Goal: Transaction & Acquisition: Book appointment/travel/reservation

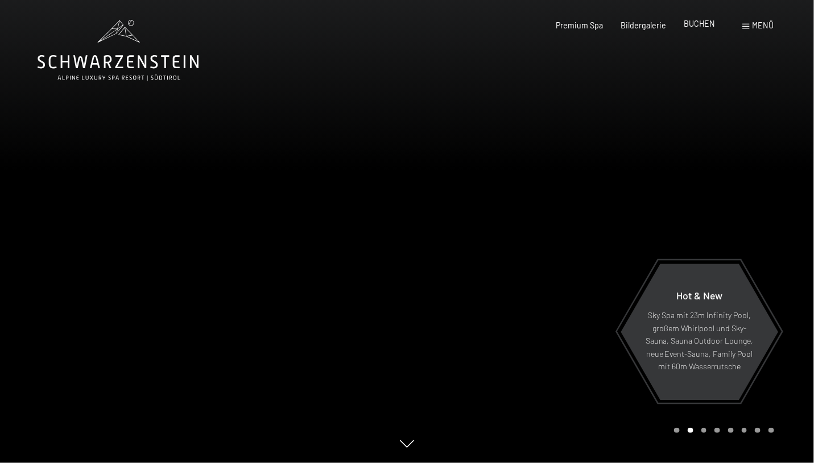
click at [699, 26] on span "BUCHEN" at bounding box center [699, 24] width 31 height 10
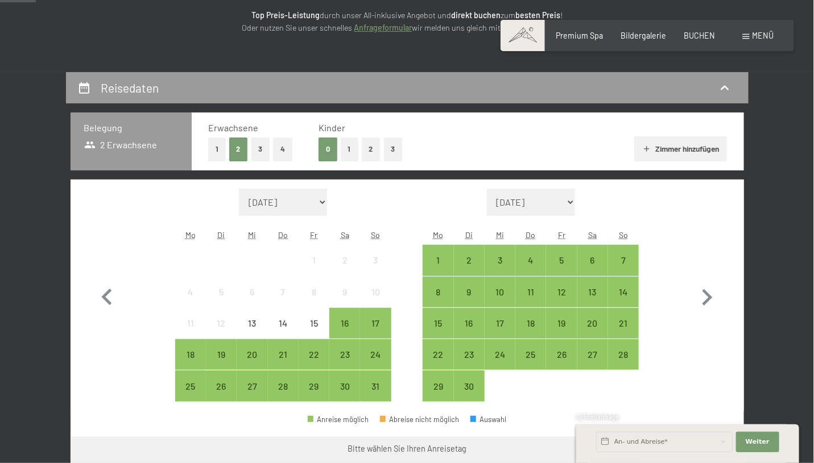
scroll to position [168, 0]
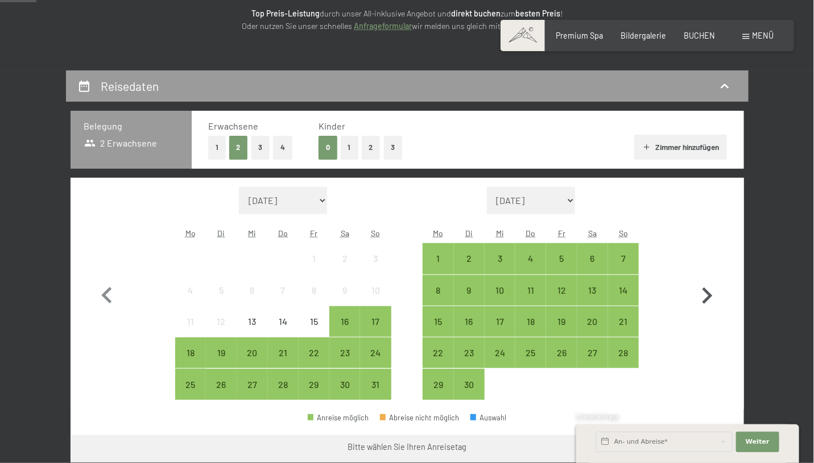
click at [706, 289] on icon "button" at bounding box center [706, 296] width 33 height 33
select select "[DATE]"
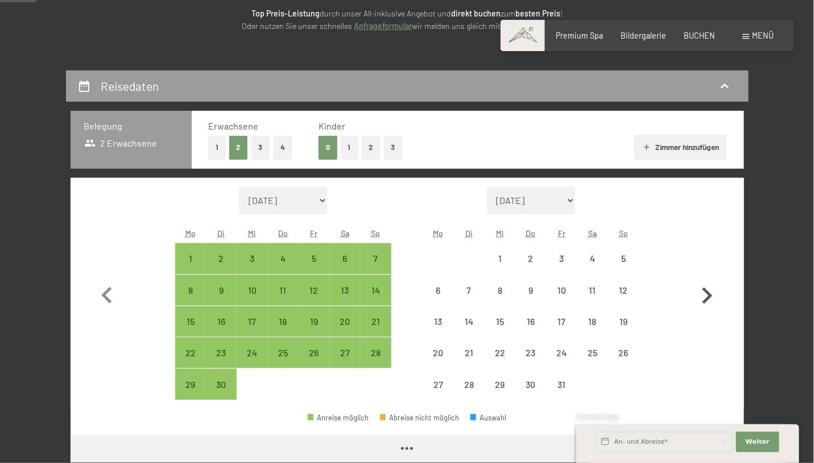
click at [706, 289] on icon "button" at bounding box center [706, 296] width 33 height 33
select select "[DATE]"
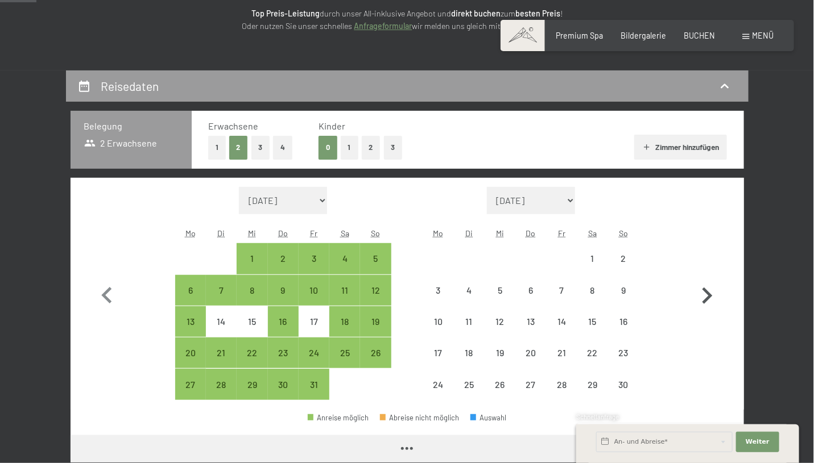
click at [706, 289] on icon "button" at bounding box center [706, 296] width 33 height 33
select select "[DATE]"
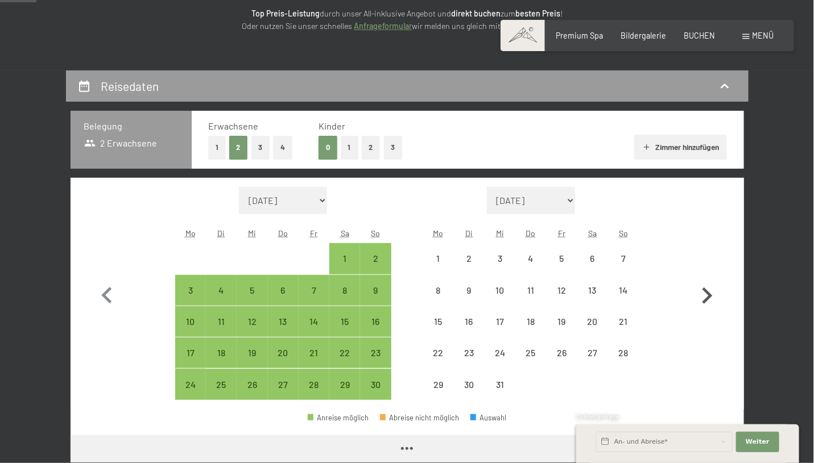
click at [706, 289] on icon "button" at bounding box center [706, 296] width 33 height 33
select select "2025-12-01"
select select "2026-01-01"
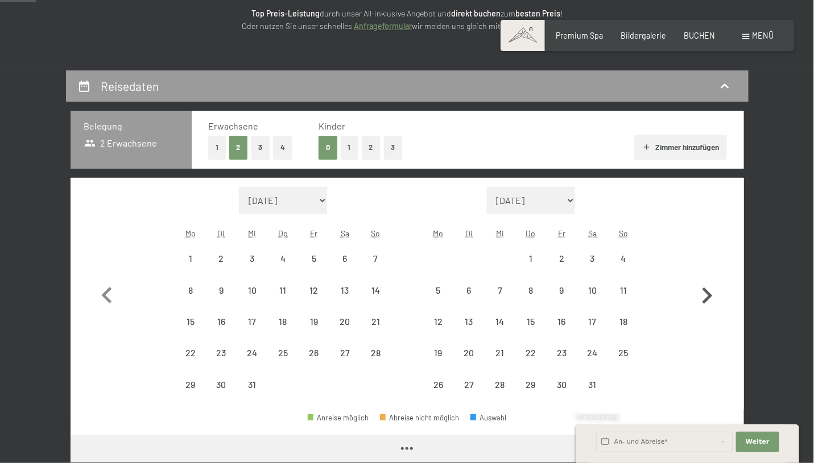
select select "2025-12-01"
select select "2026-01-01"
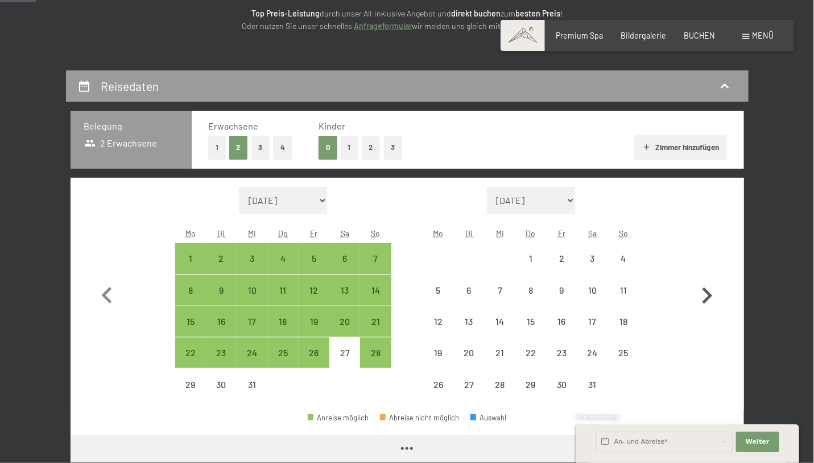
select select "2025-12-01"
select select "2026-01-01"
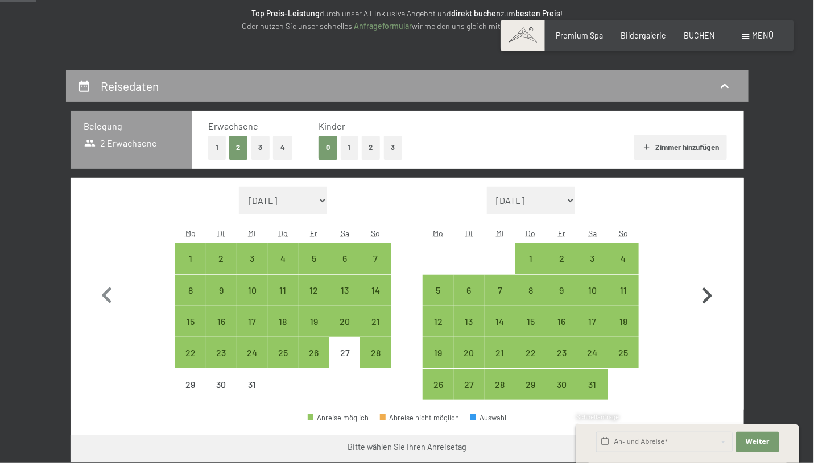
click at [706, 289] on icon "button" at bounding box center [706, 296] width 33 height 33
select select "2026-01-01"
select select "2026-02-01"
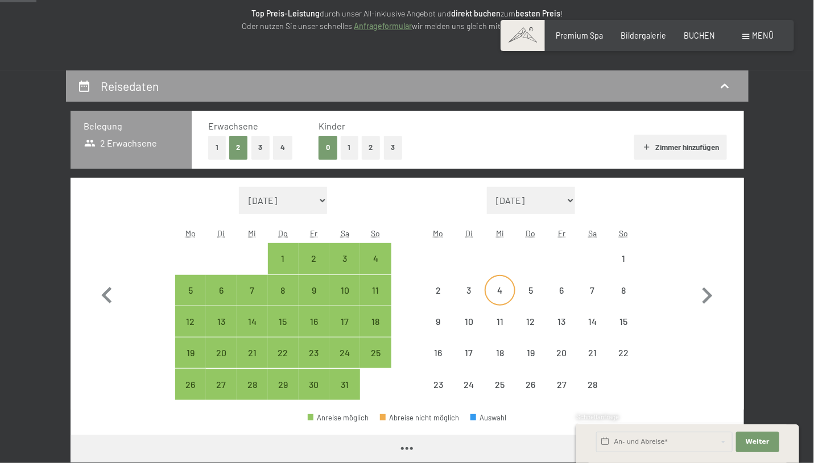
select select "2026-01-01"
select select "2026-02-01"
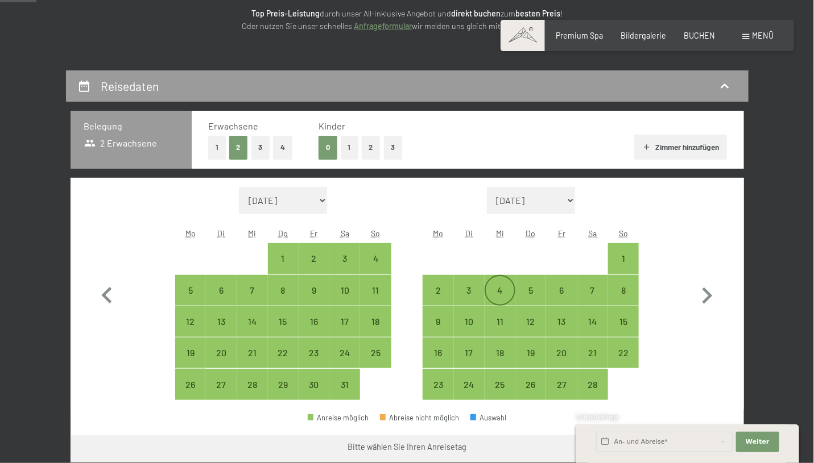
click at [499, 286] on div "4" at bounding box center [500, 300] width 28 height 28
select select "2026-01-01"
select select "2026-02-01"
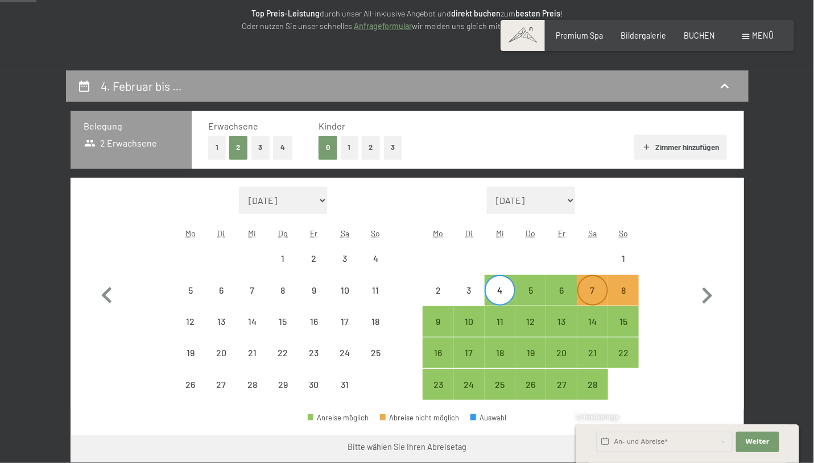
click at [586, 290] on div "7" at bounding box center [592, 300] width 28 height 28
select select "2026-01-01"
select select "2026-02-01"
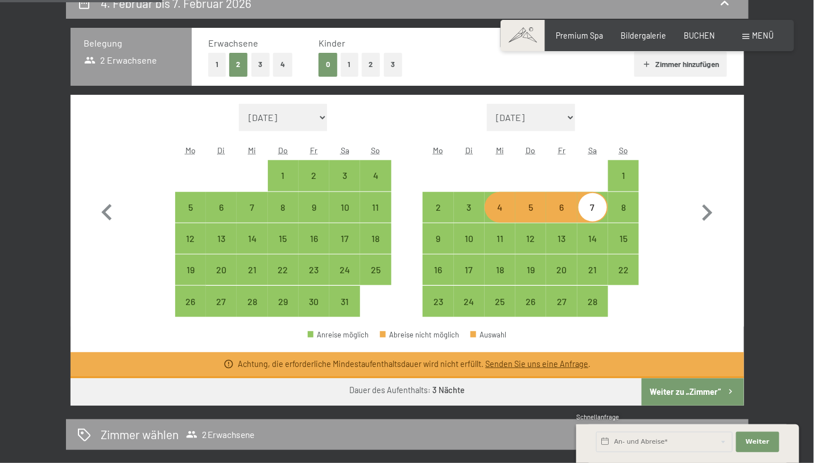
scroll to position [257, 0]
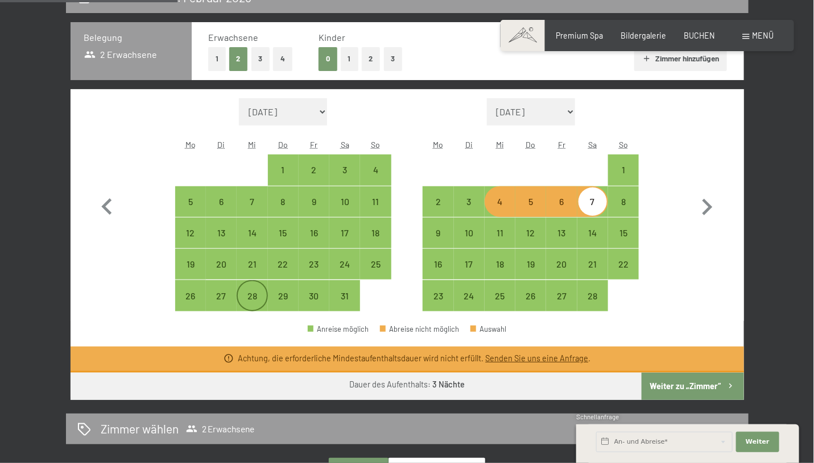
click at [249, 296] on div "28" at bounding box center [252, 306] width 28 height 28
select select "2026-01-01"
select select "2026-02-01"
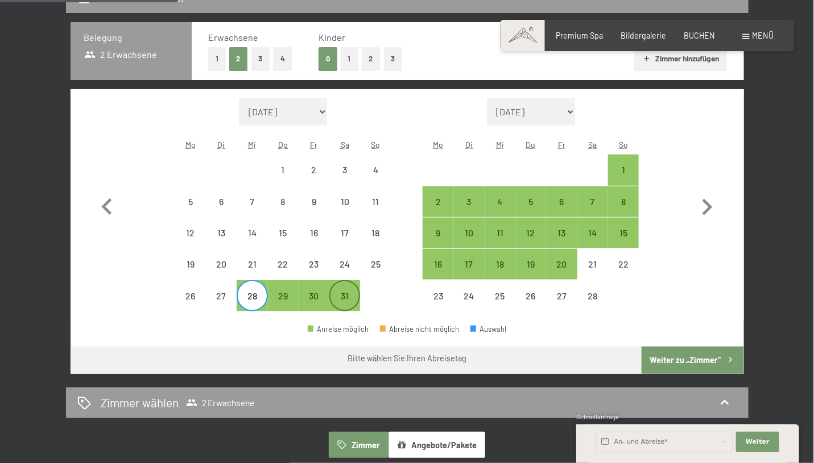
click at [338, 300] on div "31" at bounding box center [344, 306] width 28 height 28
select select "2026-01-01"
select select "2026-02-01"
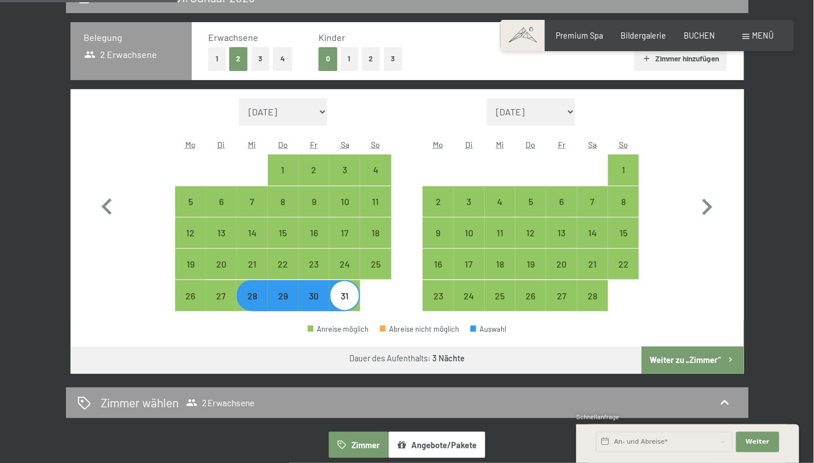
click at [660, 368] on button "Weiter zu „Zimmer“" at bounding box center [692, 360] width 102 height 27
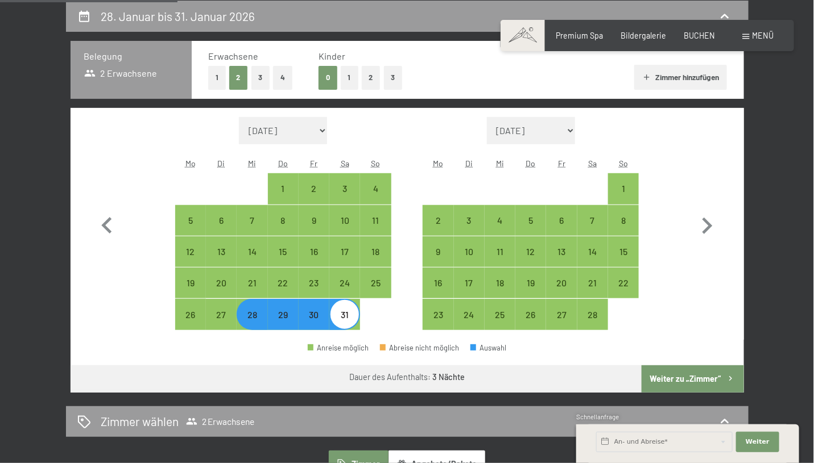
select select "2026-01-01"
select select "2026-02-01"
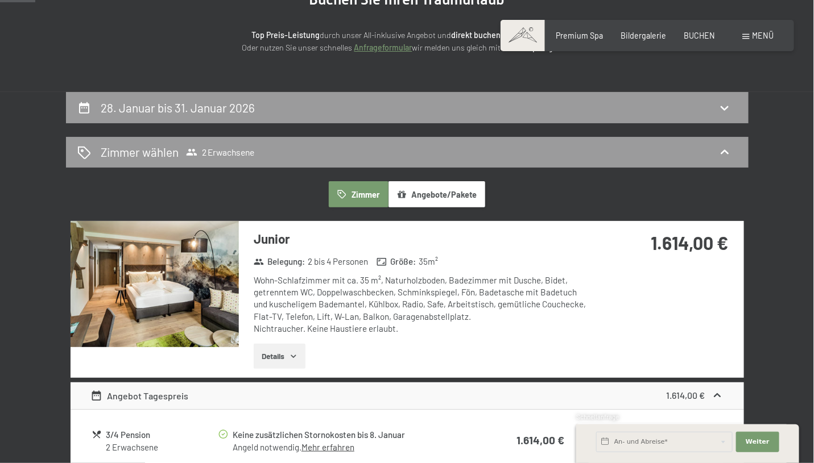
scroll to position [142, 0]
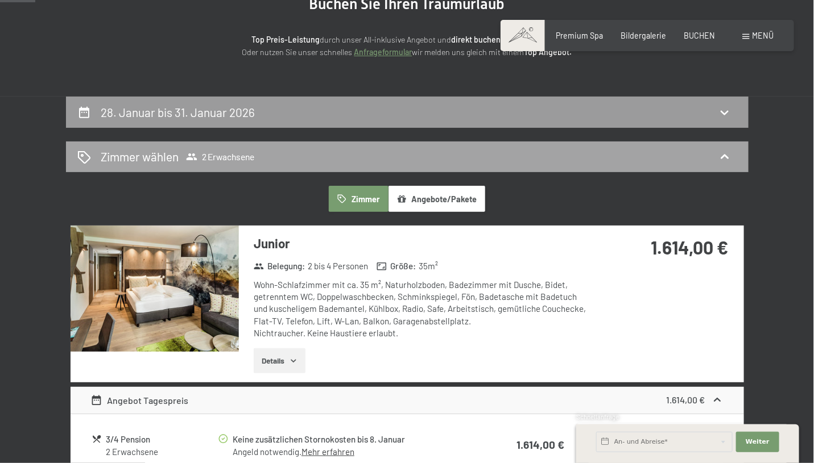
click at [349, 155] on div "Zimmer wählen 2 Erwachsene" at bounding box center [407, 156] width 660 height 16
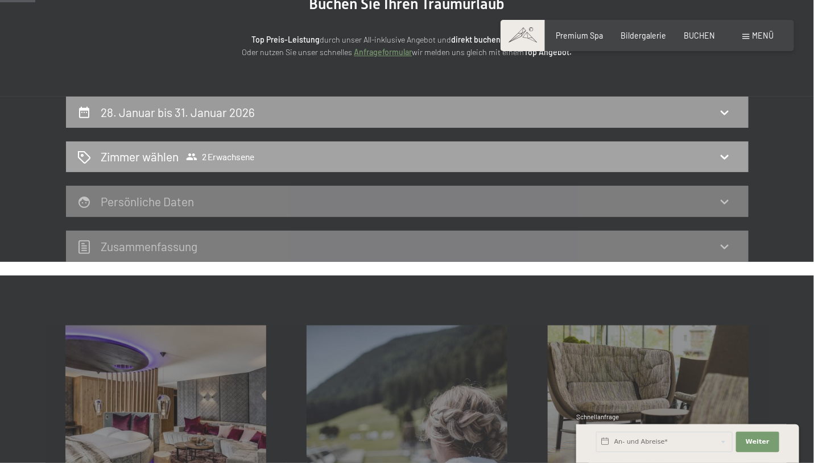
click at [348, 160] on div "Zimmer wählen 2 Erwachsene" at bounding box center [407, 156] width 660 height 16
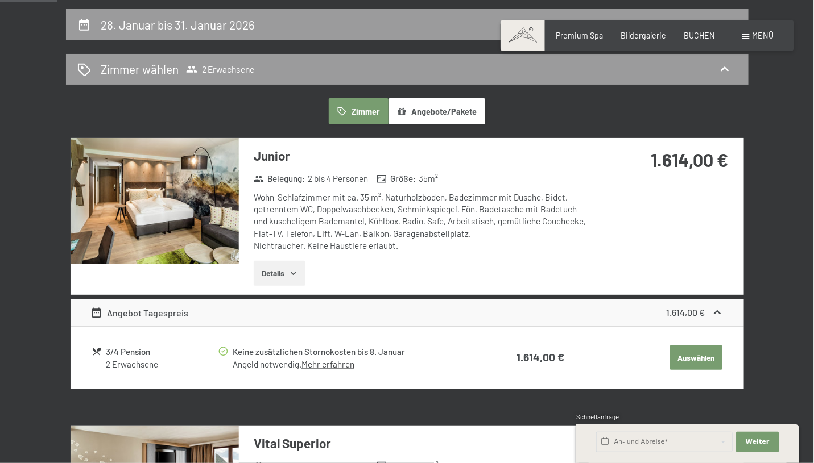
scroll to position [233, 0]
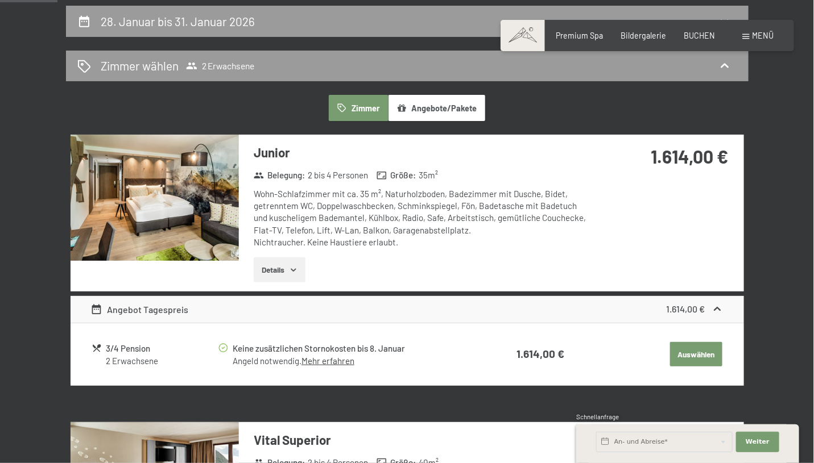
click at [181, 189] on img at bounding box center [155, 198] width 168 height 126
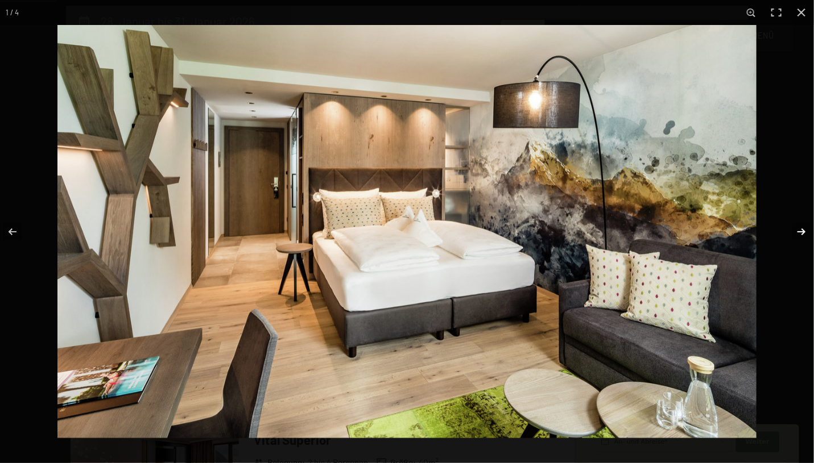
click at [800, 245] on button "button" at bounding box center [794, 232] width 40 height 57
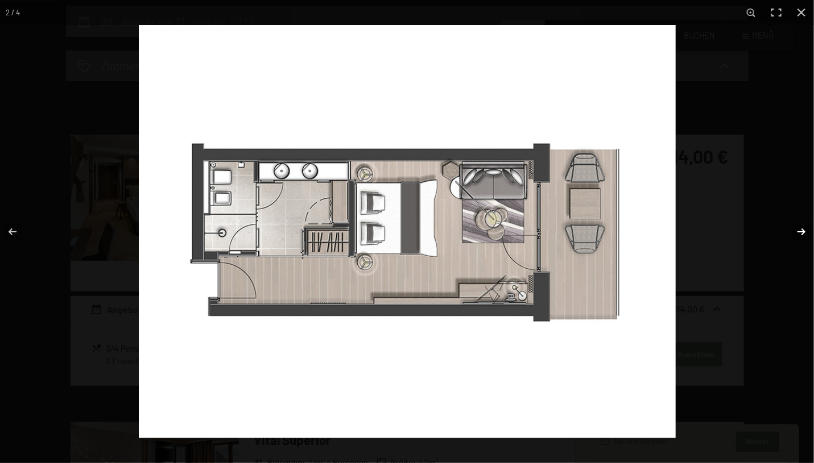
click at [797, 246] on button "button" at bounding box center [794, 232] width 40 height 57
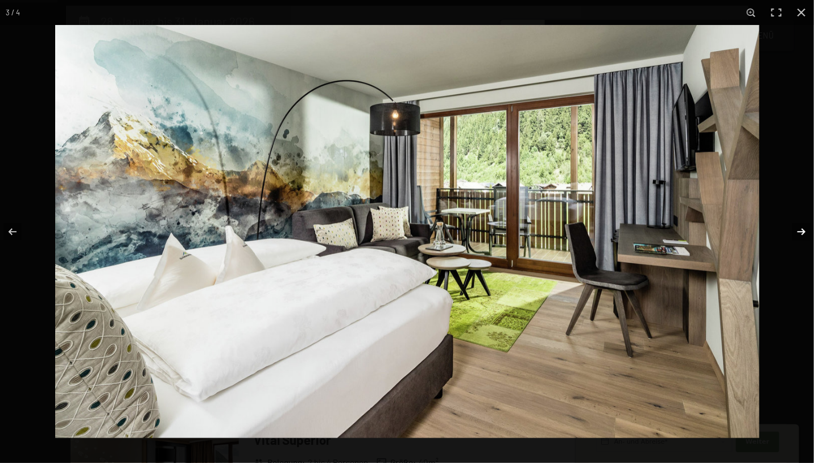
click at [793, 247] on button "button" at bounding box center [794, 232] width 40 height 57
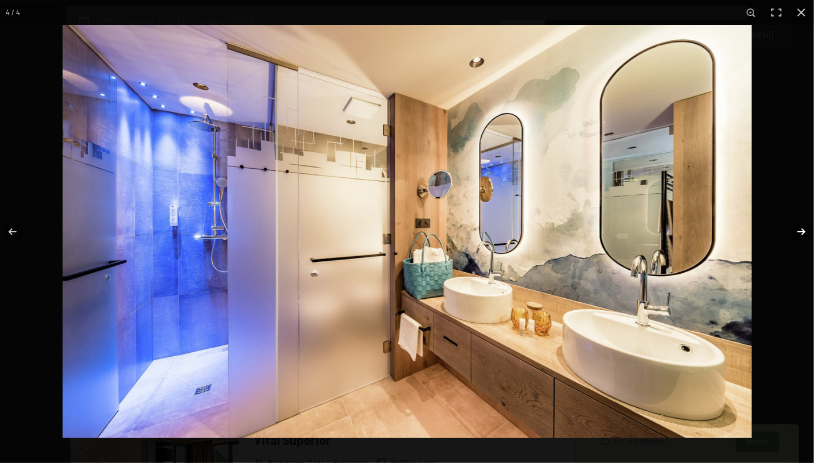
click at [793, 247] on button "button" at bounding box center [794, 232] width 40 height 57
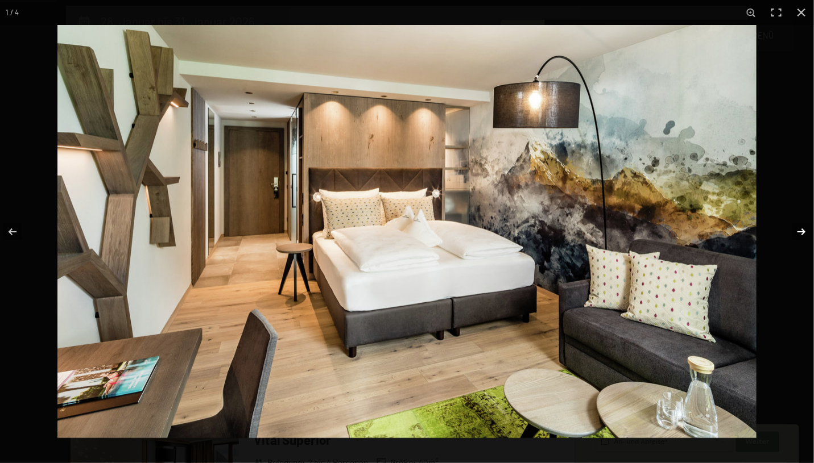
click at [792, 247] on button "button" at bounding box center [794, 232] width 40 height 57
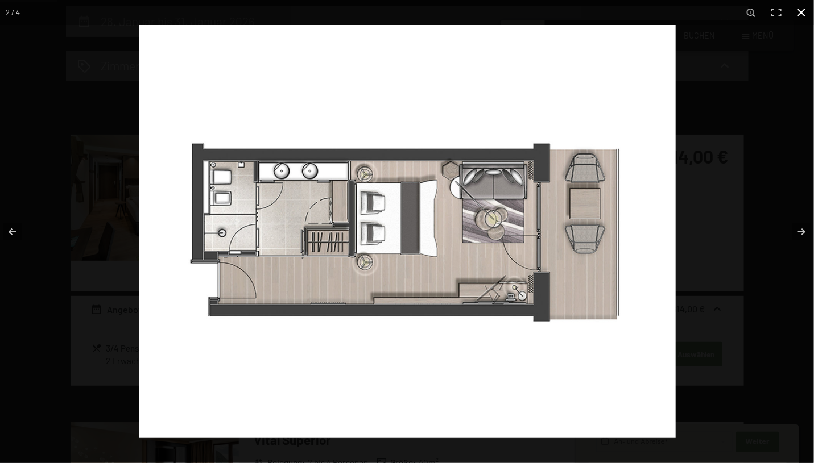
click at [805, 22] on button "button" at bounding box center [801, 12] width 25 height 25
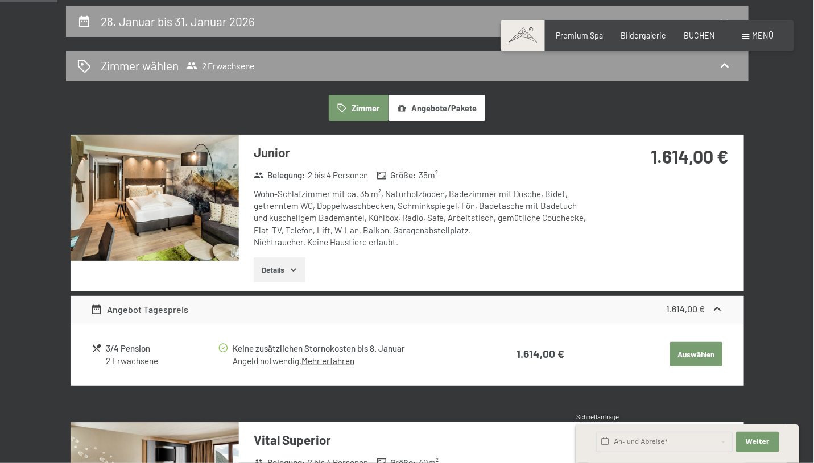
click at [294, 272] on icon "button" at bounding box center [293, 270] width 9 height 9
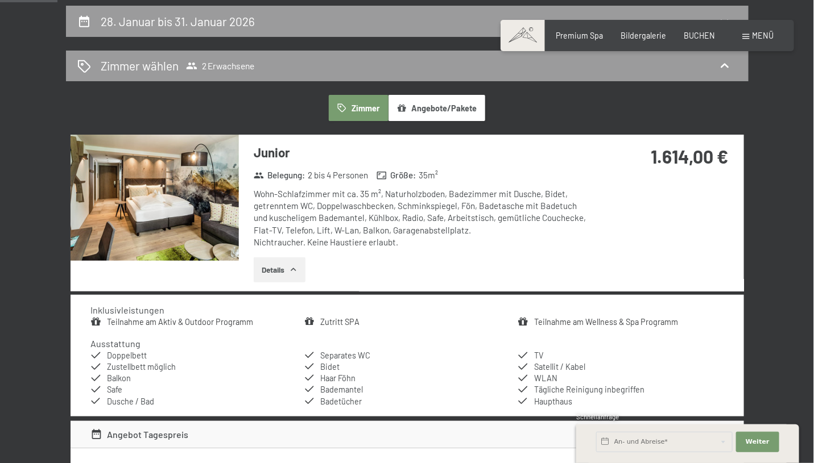
click at [294, 276] on button "Details" at bounding box center [280, 270] width 52 height 25
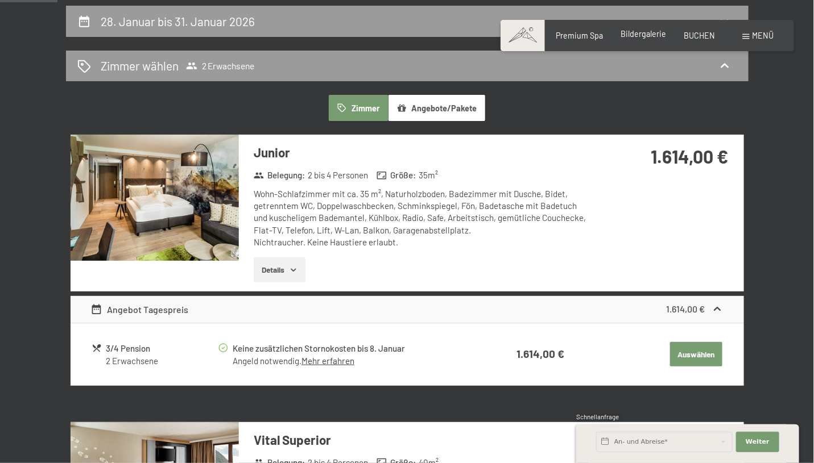
click at [639, 34] on span "Bildergalerie" at bounding box center [642, 34] width 45 height 10
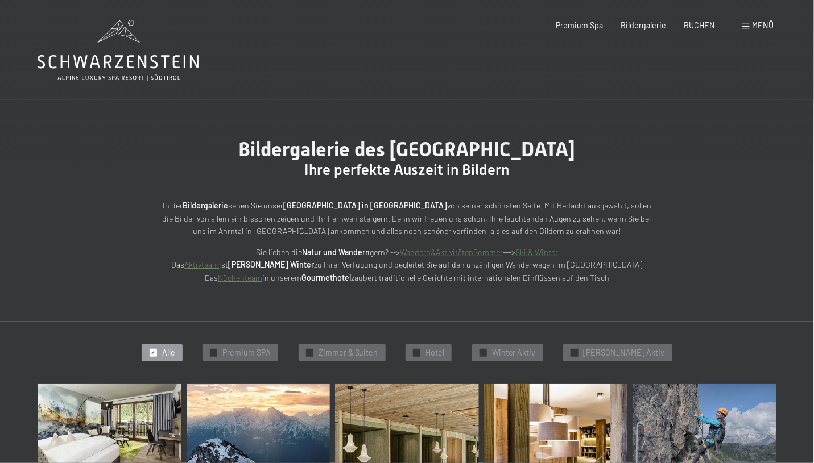
click at [117, 413] on img at bounding box center [110, 432] width 144 height 96
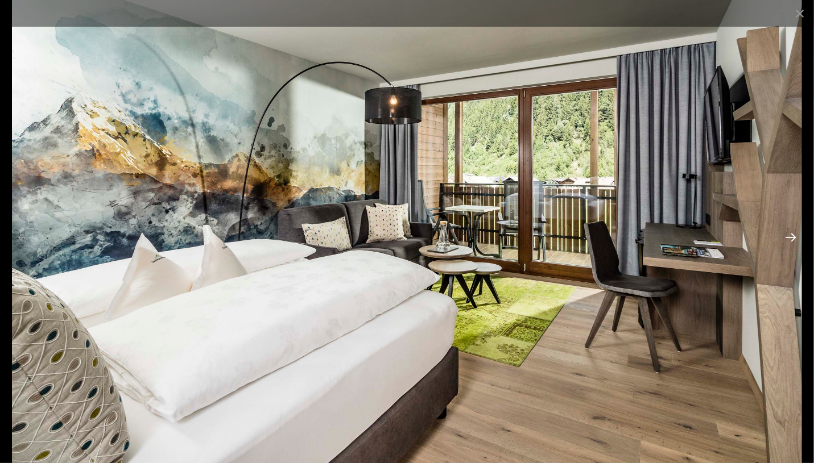
click at [791, 242] on button "Next slide" at bounding box center [790, 237] width 24 height 22
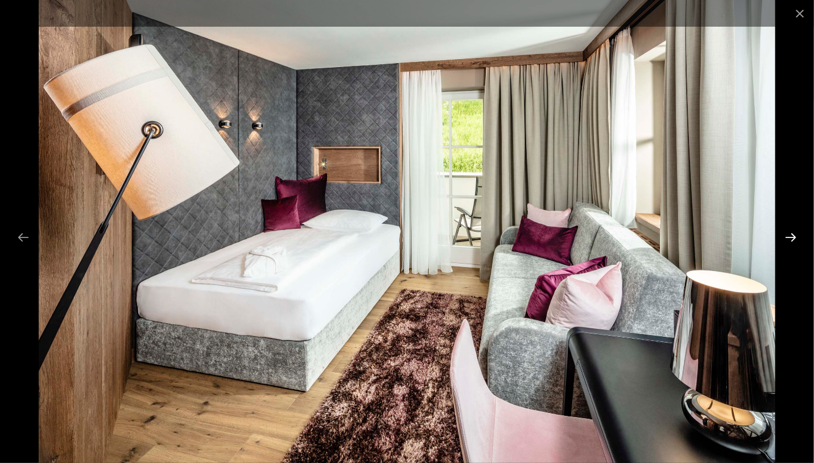
click at [789, 245] on button "Next slide" at bounding box center [790, 237] width 24 height 22
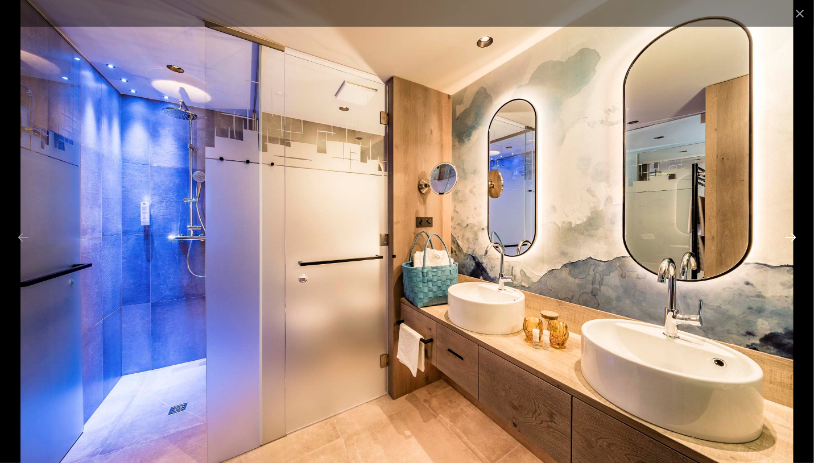
click at [788, 245] on button "Next slide" at bounding box center [790, 237] width 24 height 22
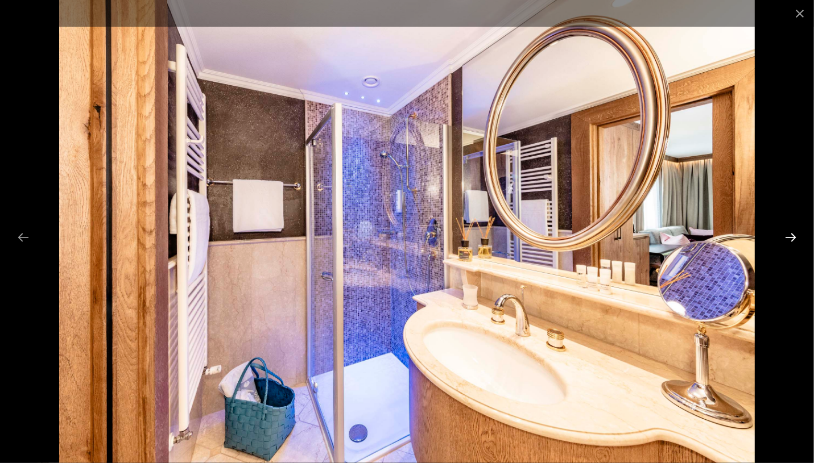
click at [786, 247] on button "Next slide" at bounding box center [790, 237] width 24 height 22
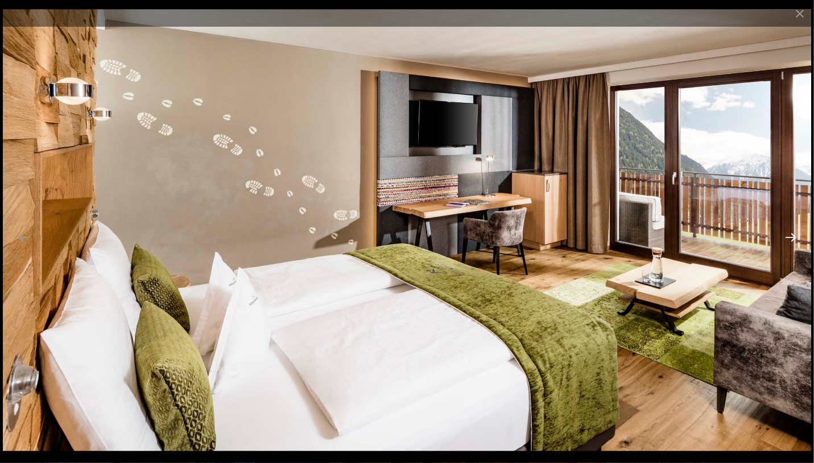
click at [786, 247] on button "Next slide" at bounding box center [790, 237] width 24 height 22
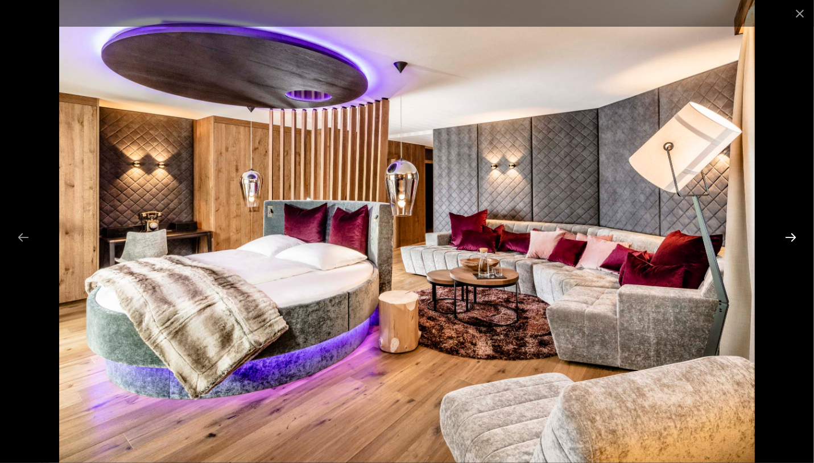
click at [788, 234] on button "Next slide" at bounding box center [790, 237] width 24 height 22
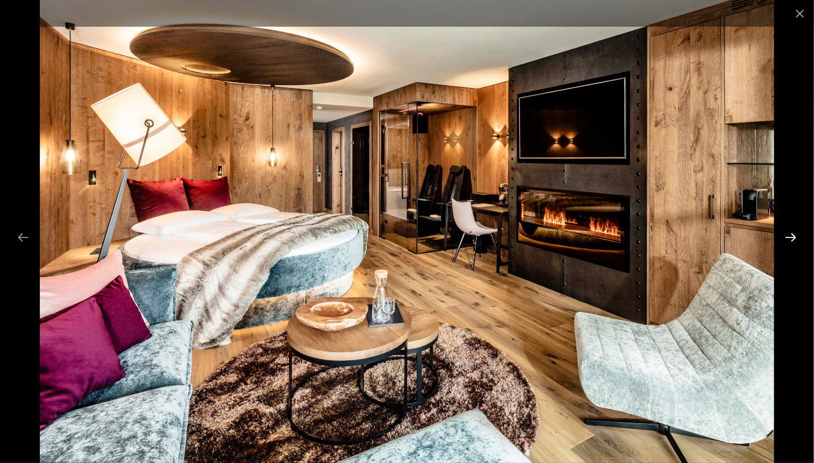
click at [786, 235] on button "Next slide" at bounding box center [790, 237] width 24 height 22
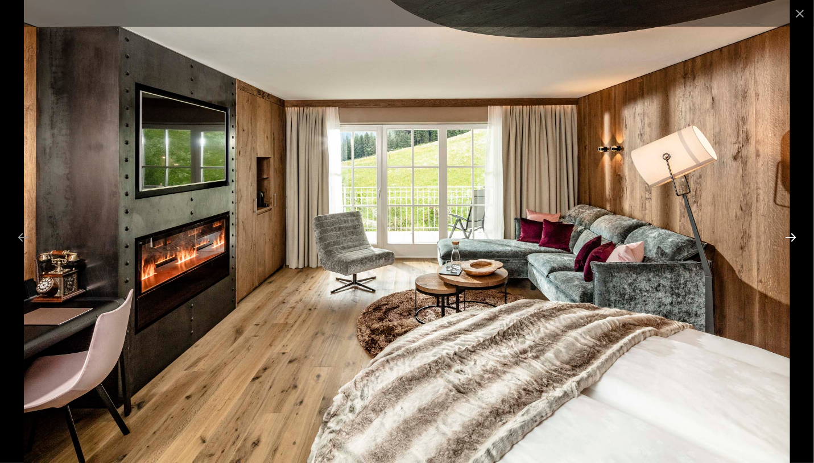
click at [786, 234] on button "Next slide" at bounding box center [790, 237] width 24 height 22
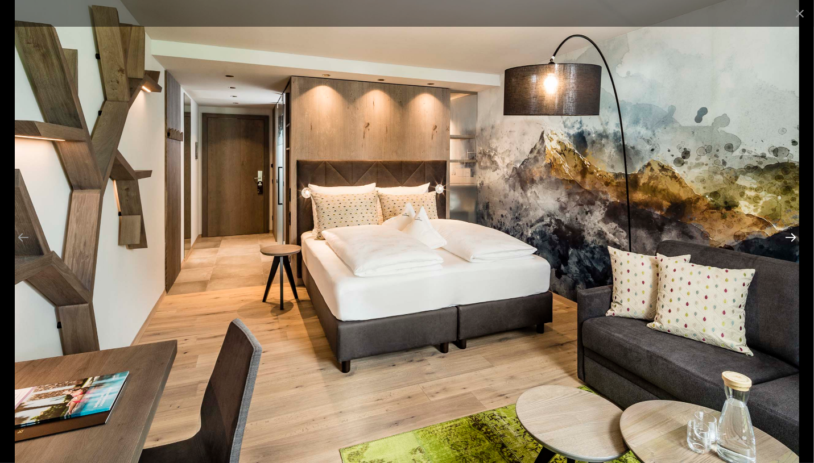
click at [786, 238] on button "Next slide" at bounding box center [790, 237] width 24 height 22
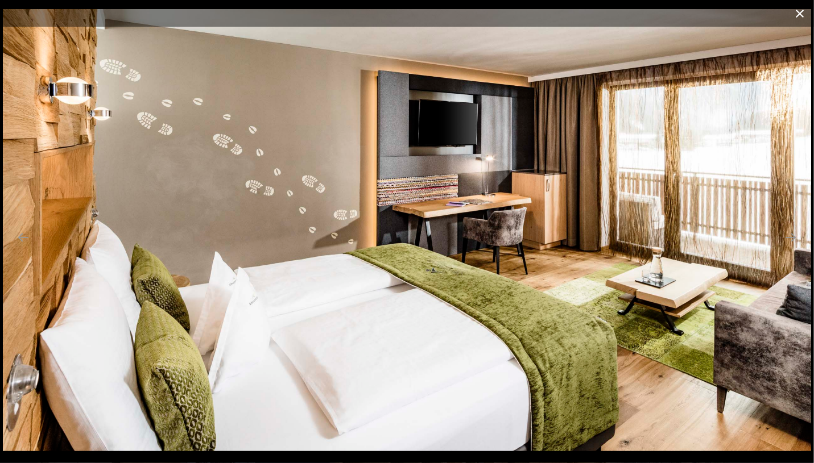
click at [805, 9] on button "Close gallery" at bounding box center [799, 13] width 28 height 27
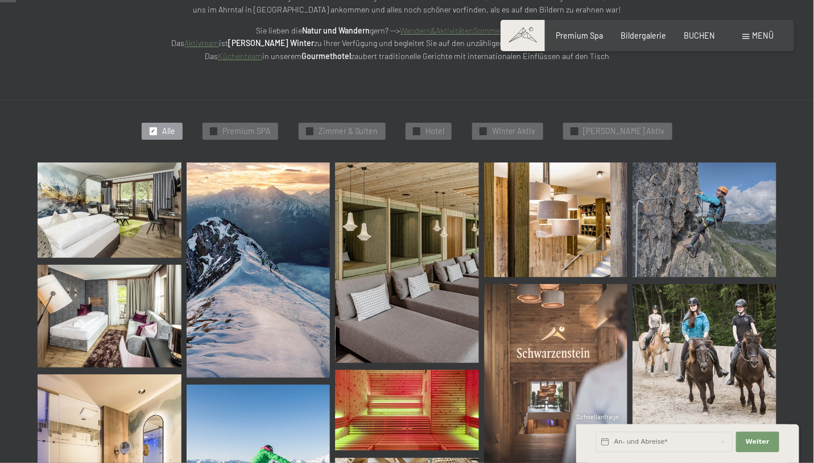
scroll to position [222, 0]
click at [271, 125] on span "Premium SPA" at bounding box center [246, 130] width 48 height 11
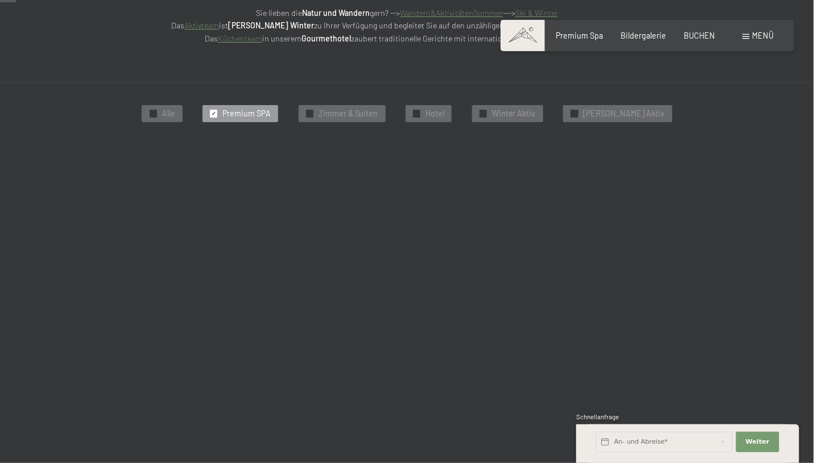
scroll to position [242, 0]
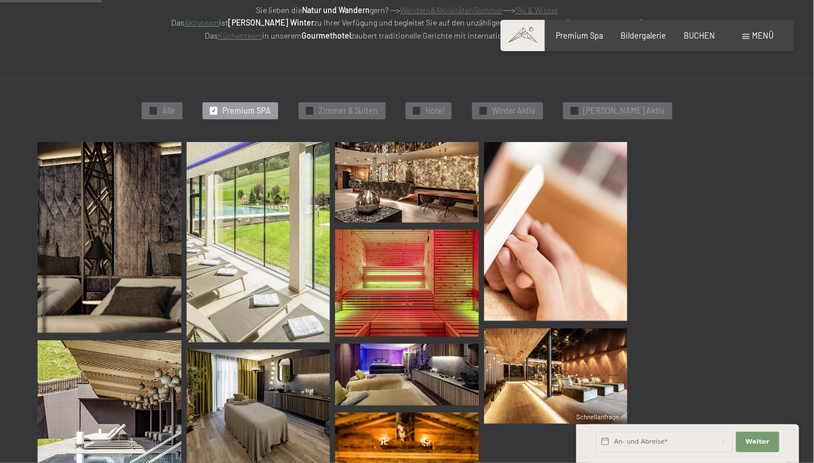
click at [259, 206] on img at bounding box center [259, 242] width 144 height 201
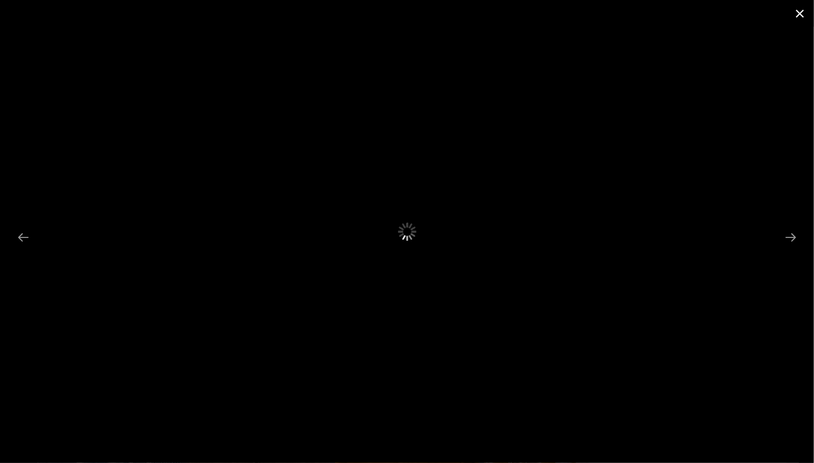
click at [801, 20] on button "Close gallery" at bounding box center [799, 13] width 28 height 27
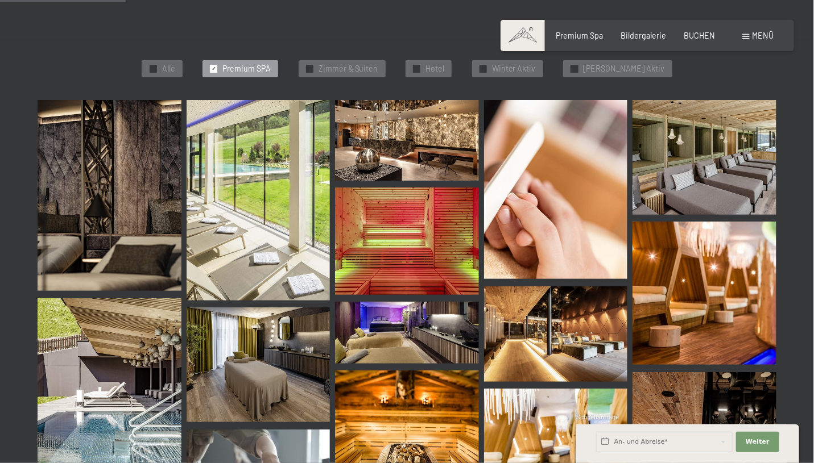
scroll to position [285, 0]
click at [173, 143] on img at bounding box center [110, 196] width 144 height 192
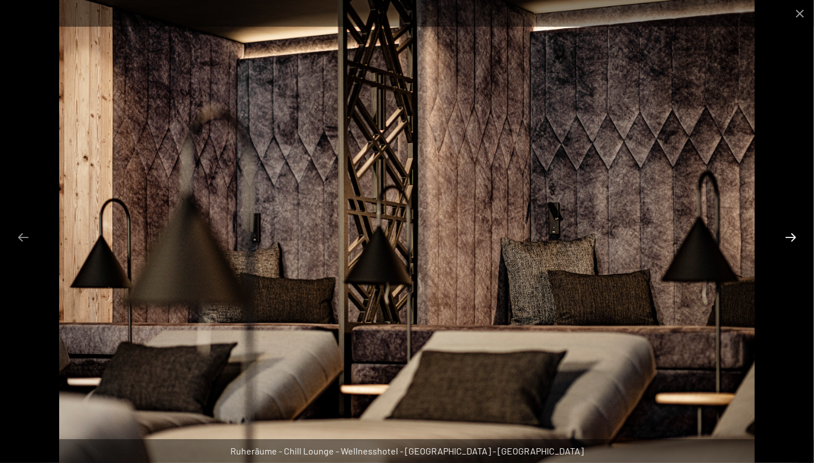
click at [792, 245] on button "Next slide" at bounding box center [790, 237] width 24 height 22
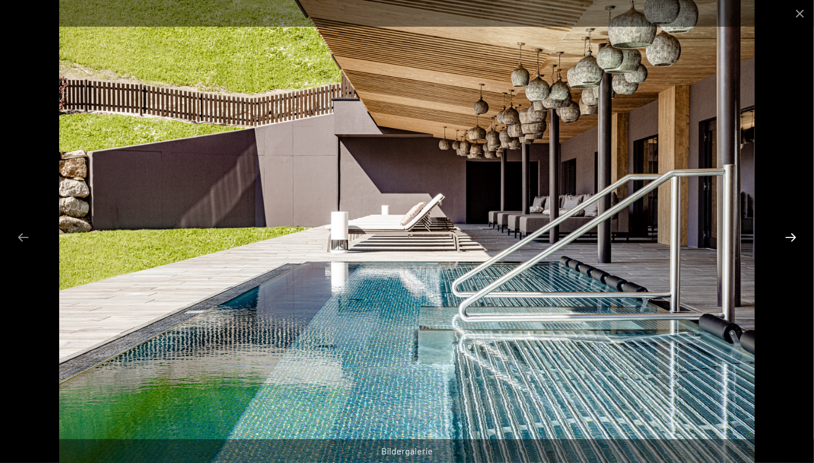
click at [792, 244] on button "Next slide" at bounding box center [790, 237] width 24 height 22
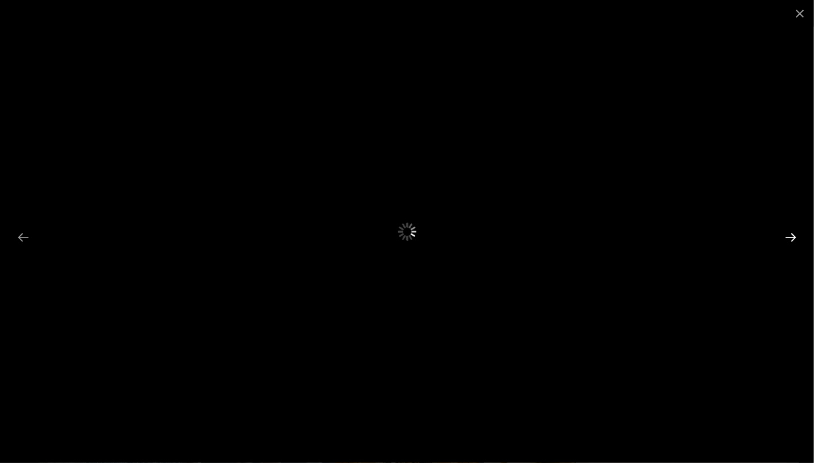
click at [792, 243] on button "Next slide" at bounding box center [790, 237] width 24 height 22
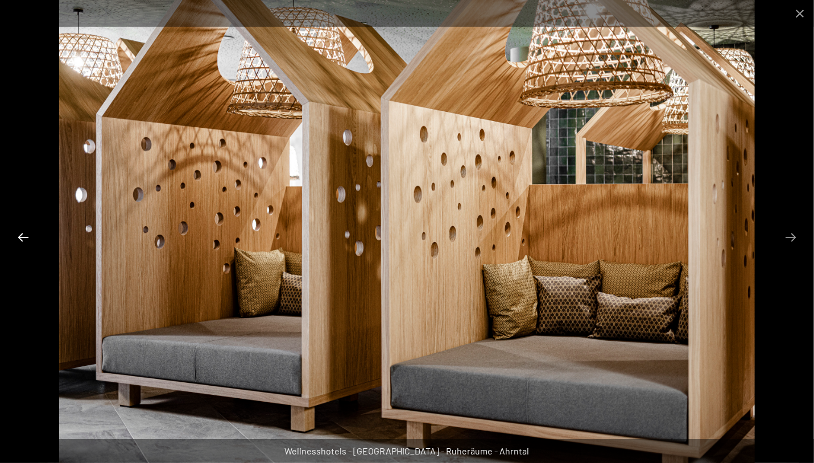
click at [25, 242] on button "Previous slide" at bounding box center [23, 237] width 24 height 22
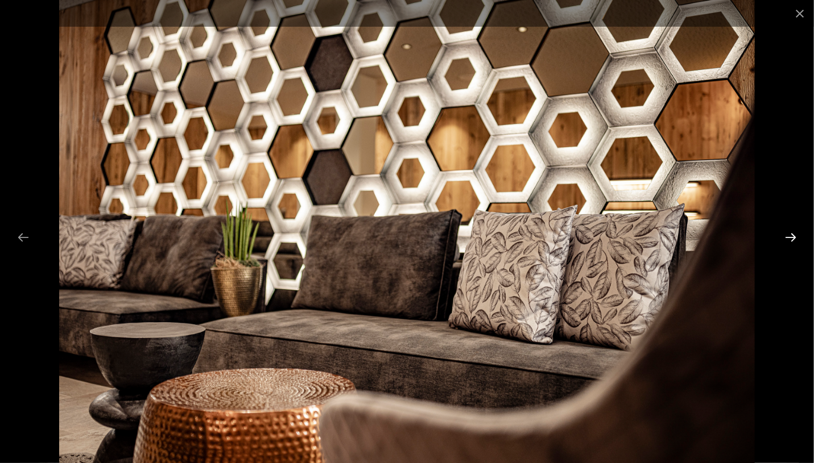
click at [785, 244] on button "Next slide" at bounding box center [790, 237] width 24 height 22
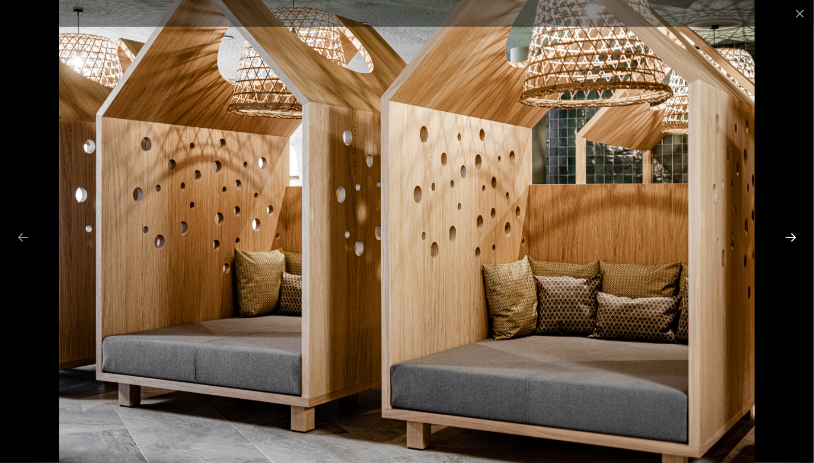
click at [785, 244] on button "Next slide" at bounding box center [790, 237] width 24 height 22
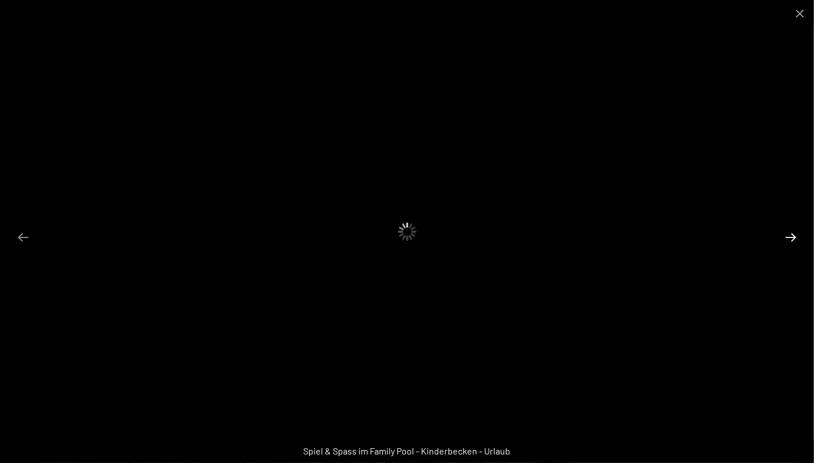
click at [789, 243] on button "Next slide" at bounding box center [790, 237] width 24 height 22
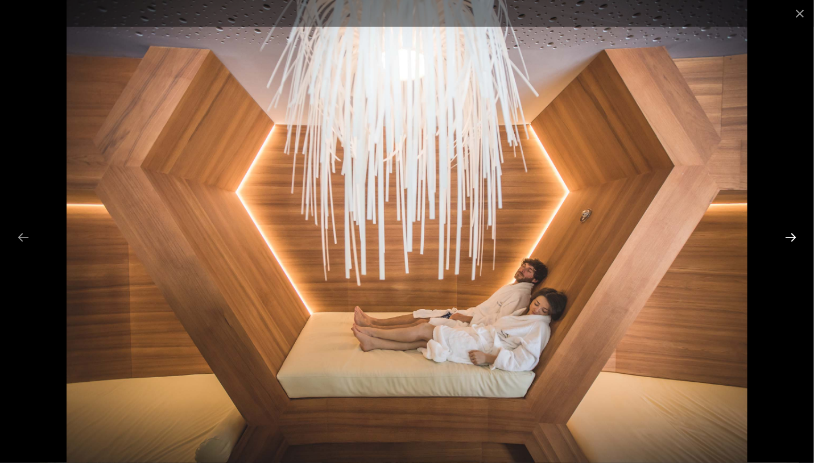
click at [798, 241] on button "Next slide" at bounding box center [790, 237] width 24 height 22
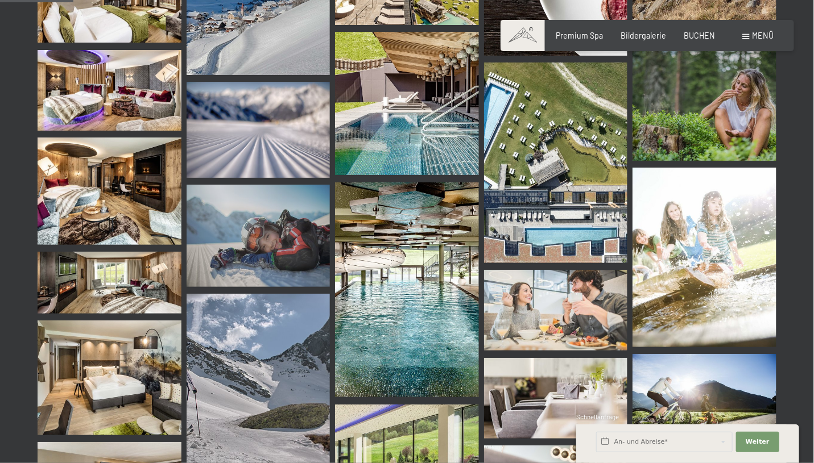
scroll to position [1042, 0]
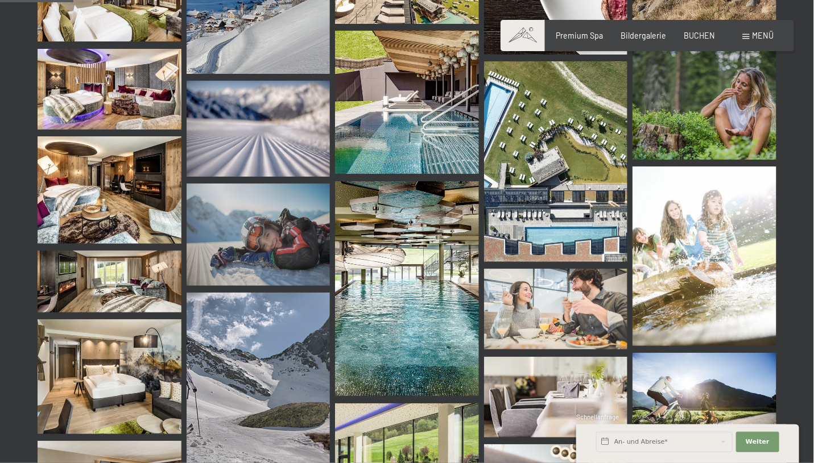
click at [392, 318] on img at bounding box center [407, 289] width 144 height 216
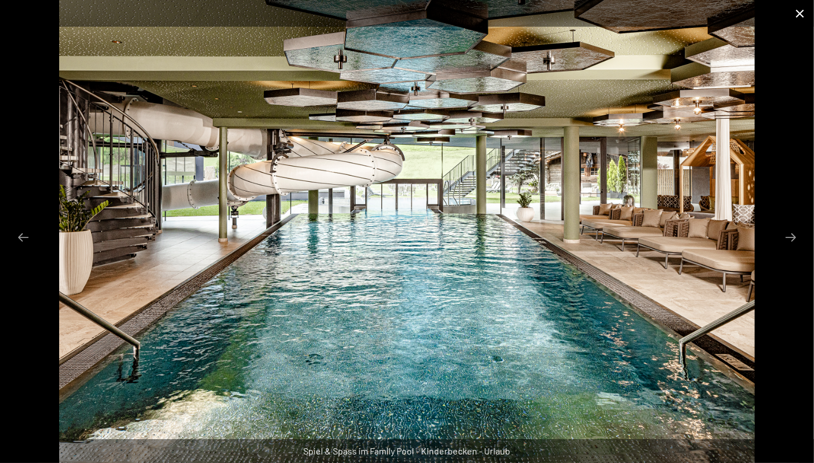
click at [804, 20] on button "Close gallery" at bounding box center [799, 13] width 28 height 27
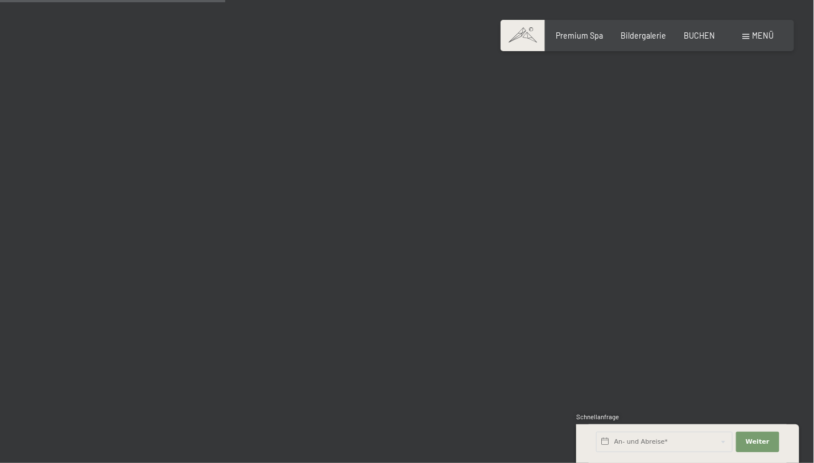
scroll to position [3191, 0]
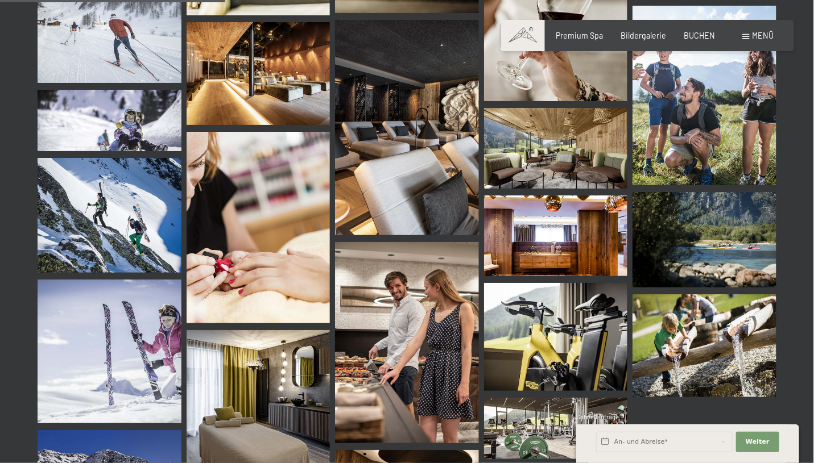
click at [550, 164] on img at bounding box center [556, 148] width 144 height 81
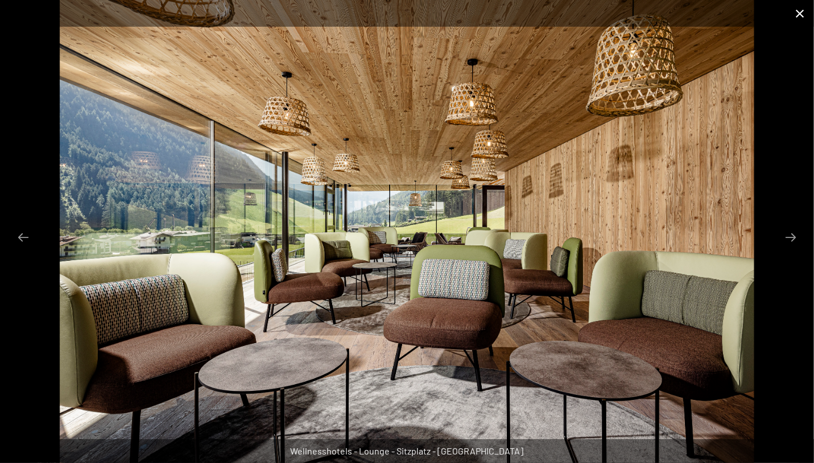
click at [806, 15] on button "Close gallery" at bounding box center [799, 13] width 28 height 27
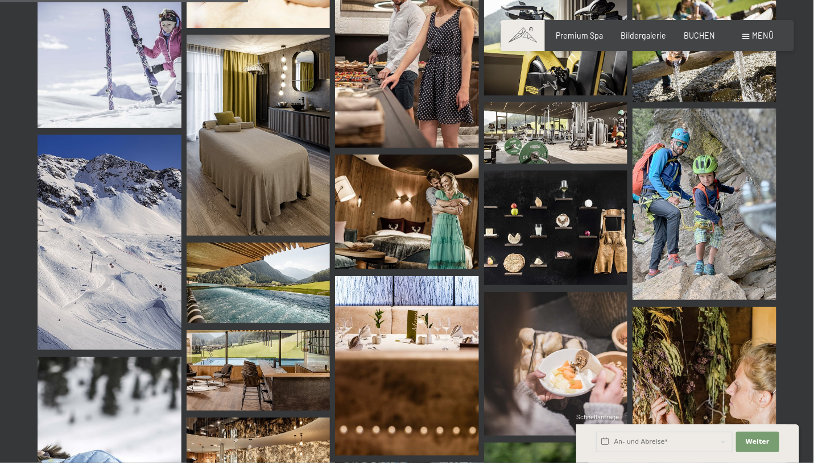
scroll to position [3515, 0]
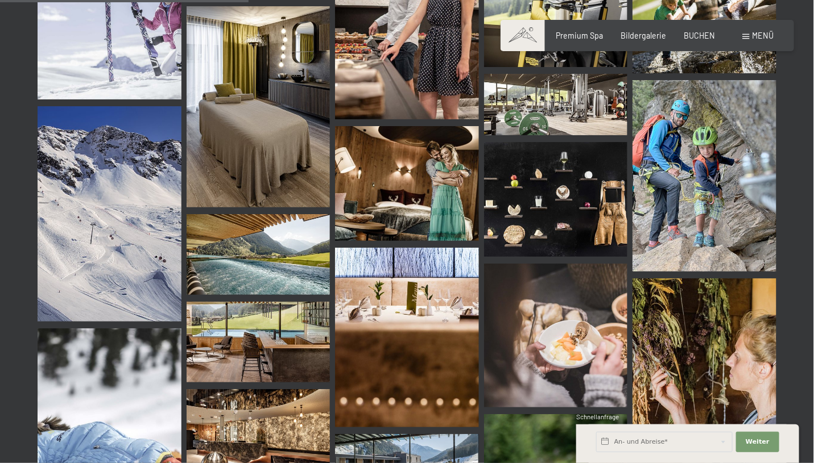
click at [302, 267] on span "Einwilligung Marketing*" at bounding box center [344, 264] width 94 height 11
click at [291, 267] on input "Einwilligung Marketing*" at bounding box center [285, 264] width 11 height 11
click at [304, 259] on span "Einwilligung Marketing*" at bounding box center [344, 264] width 94 height 11
click at [291, 259] on input "Einwilligung Marketing*" at bounding box center [285, 264] width 11 height 11
checkbox input "false"
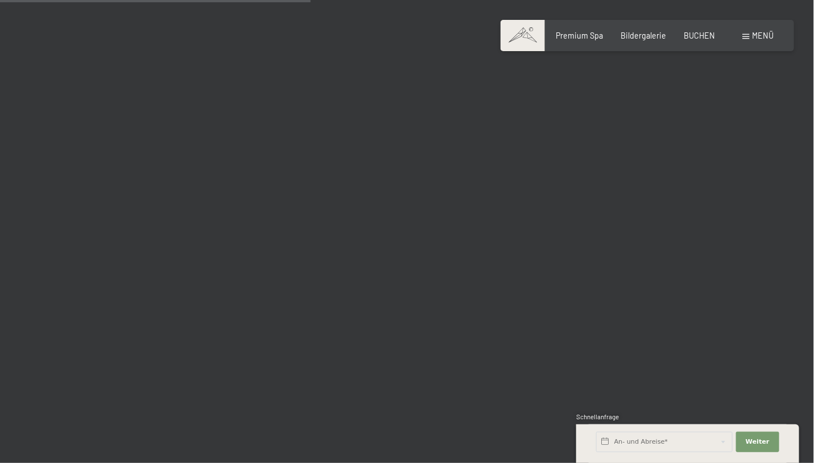
scroll to position [4415, 0]
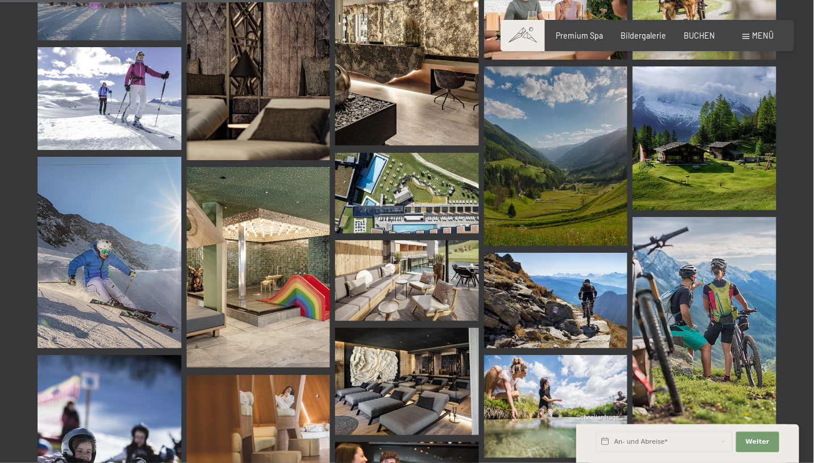
click at [313, 292] on img at bounding box center [259, 267] width 144 height 201
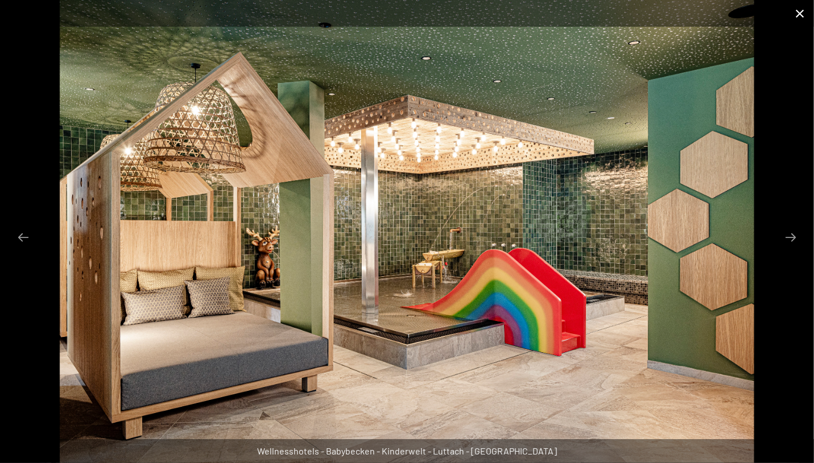
click at [804, 15] on button "Close gallery" at bounding box center [799, 13] width 28 height 27
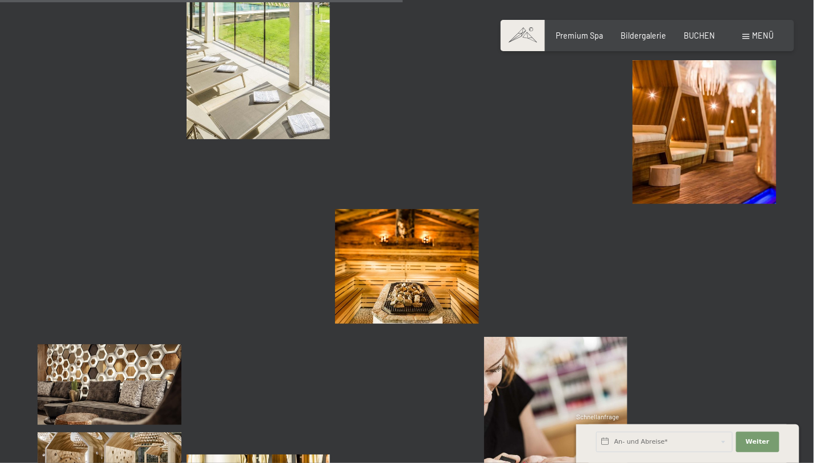
scroll to position [5716, 0]
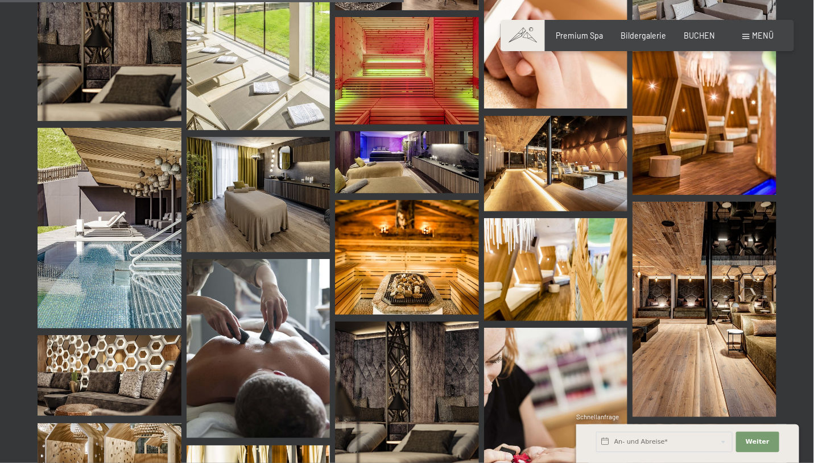
click at [123, 230] on img at bounding box center [110, 228] width 144 height 201
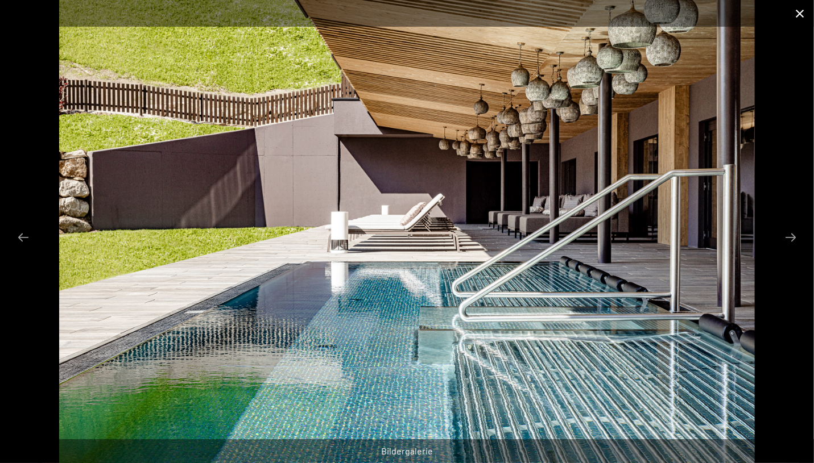
click at [807, 14] on button "Close gallery" at bounding box center [799, 13] width 28 height 27
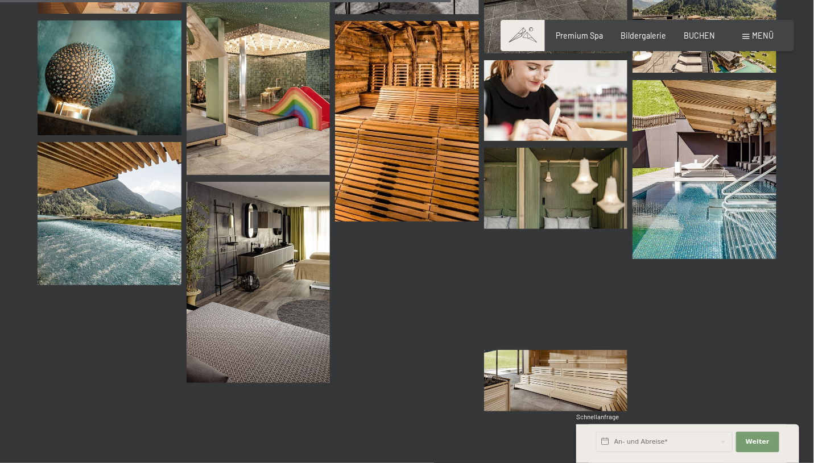
scroll to position [6405, 0]
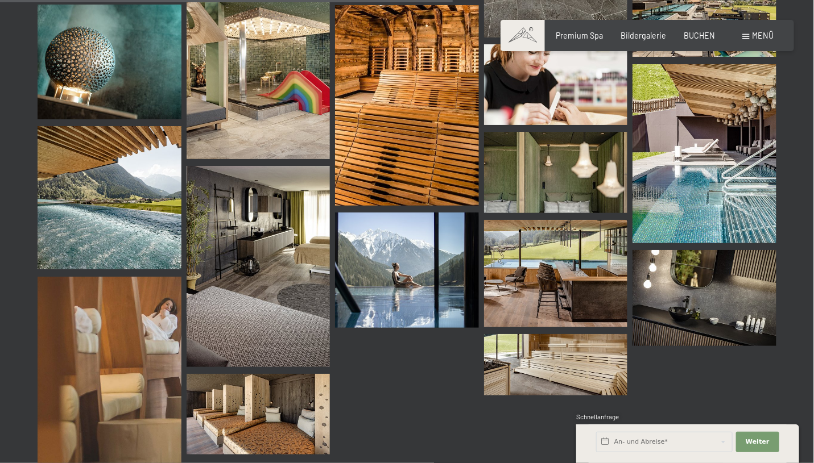
click at [134, 161] on img at bounding box center [110, 198] width 144 height 144
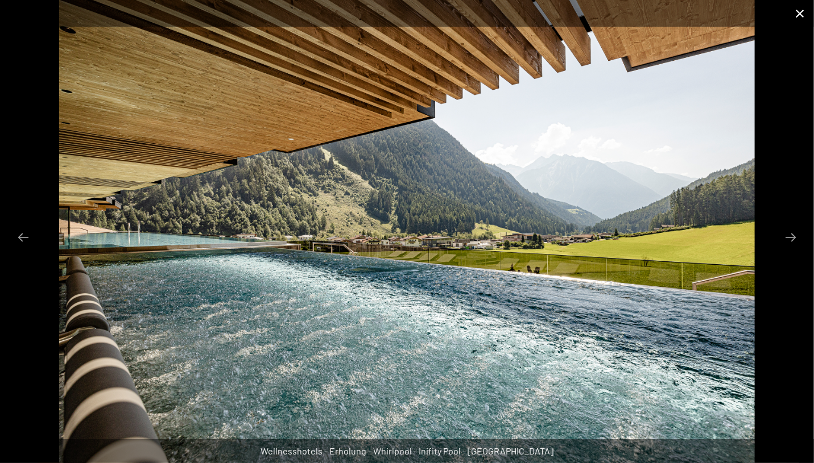
click at [800, 20] on button "Close gallery" at bounding box center [799, 13] width 28 height 27
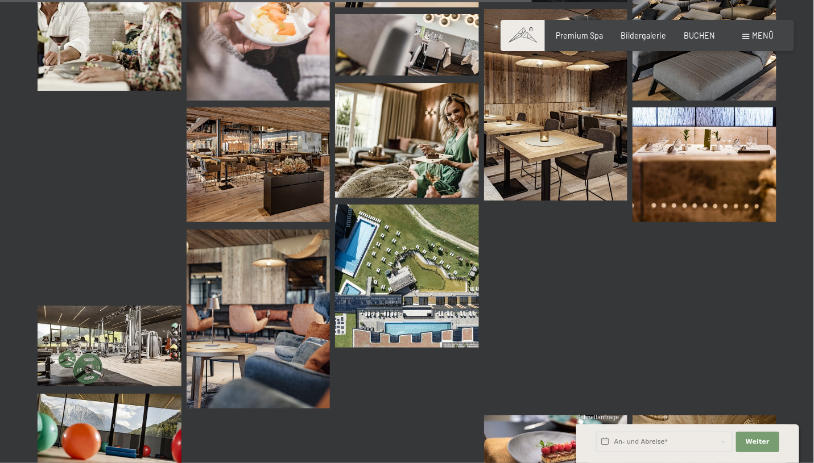
scroll to position [7525, 0]
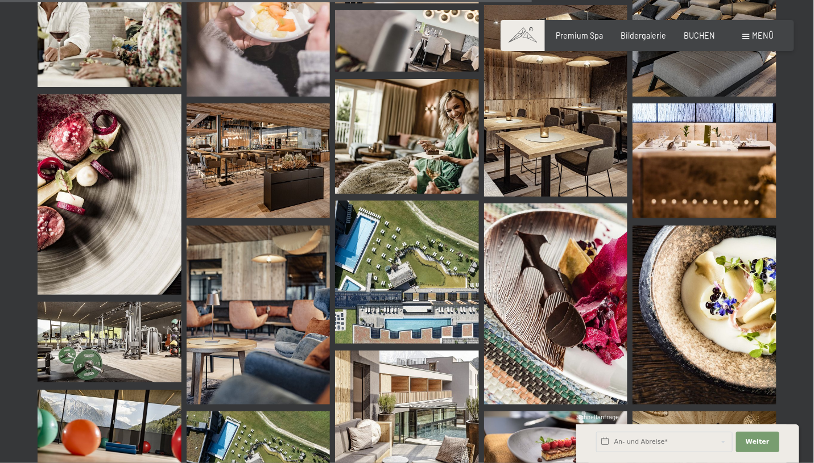
click at [427, 222] on img at bounding box center [407, 273] width 144 height 144
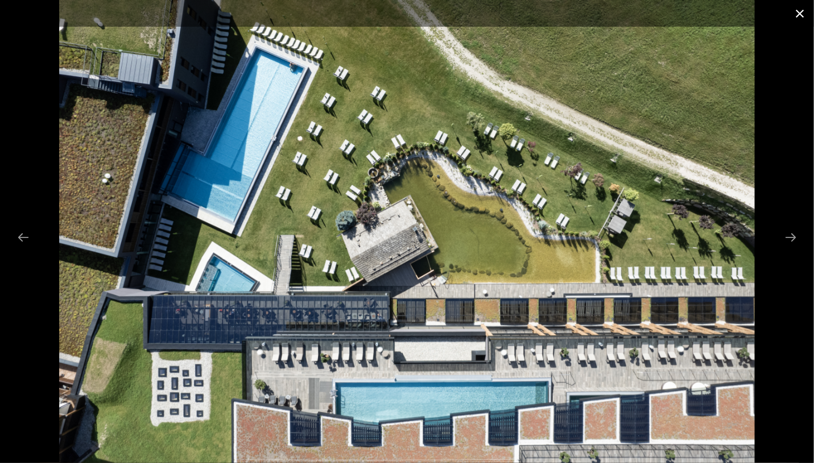
click at [804, 16] on button "Close gallery" at bounding box center [799, 13] width 28 height 27
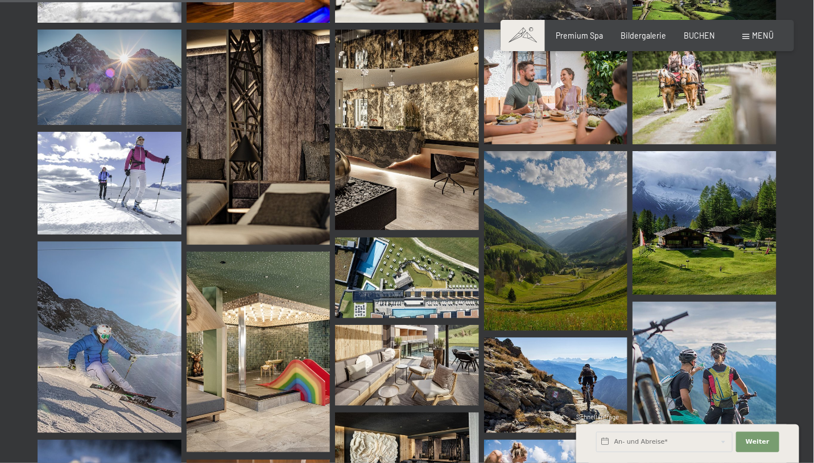
scroll to position [4281, 0]
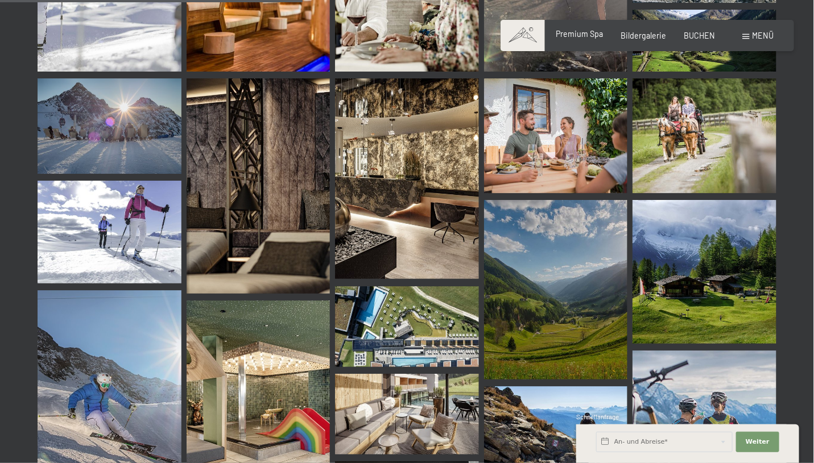
click at [596, 39] on div "Premium Spa Bildergalerie BUCHEN" at bounding box center [626, 35] width 212 height 11
click at [587, 34] on span "Premium Spa" at bounding box center [579, 34] width 47 height 10
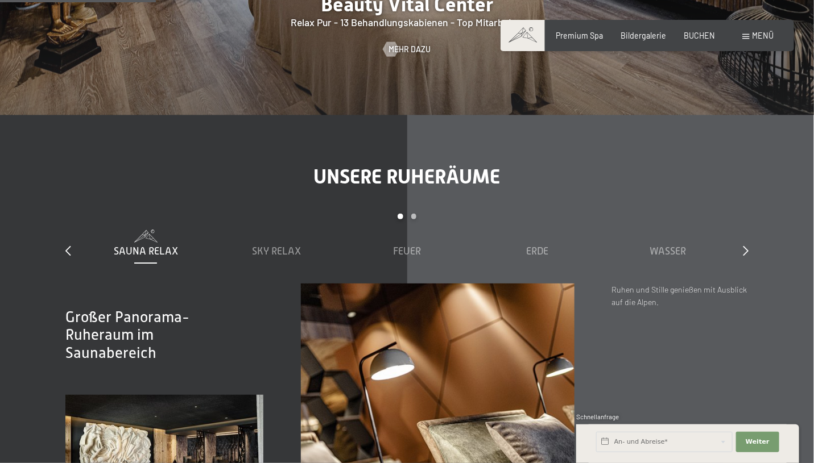
scroll to position [1392, 0]
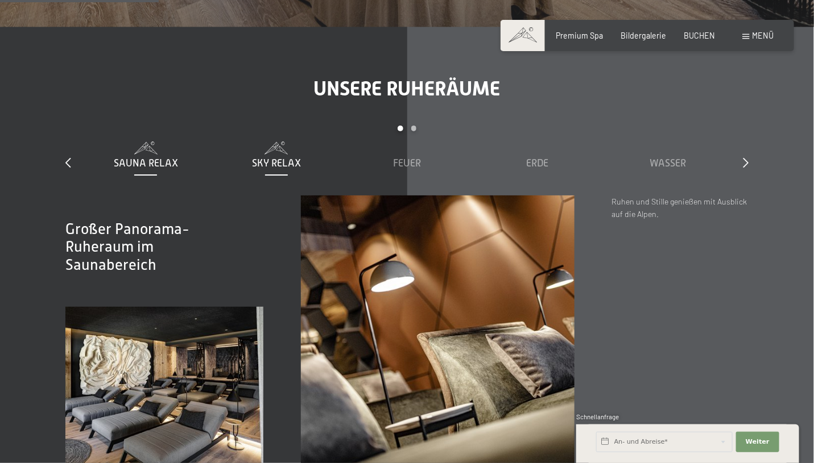
click at [288, 158] on span "Sky Relax" at bounding box center [276, 163] width 49 height 11
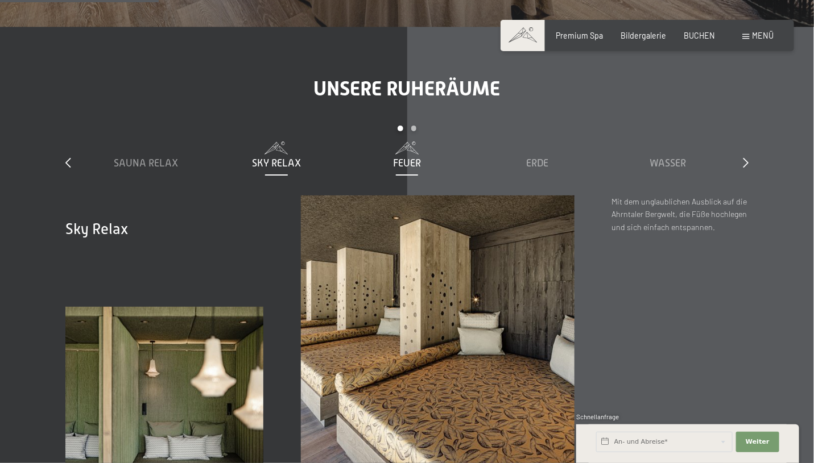
click at [397, 158] on span "Feuer" at bounding box center [407, 163] width 28 height 11
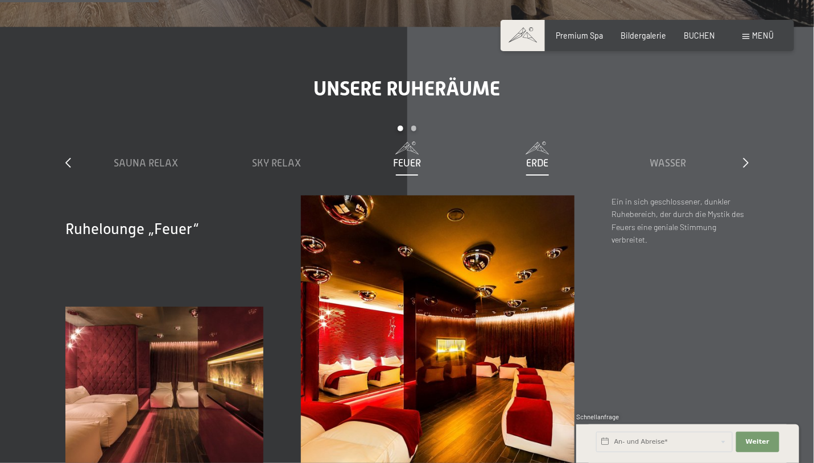
click at [541, 156] on div "Erde" at bounding box center [537, 163] width 121 height 14
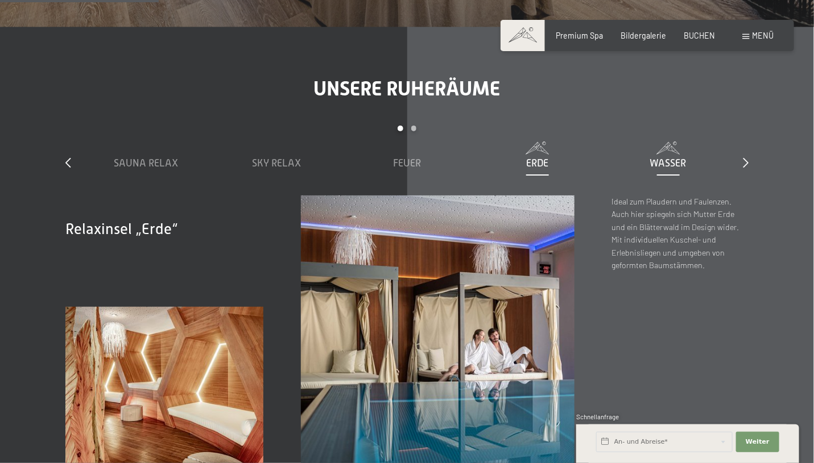
click at [655, 156] on div "Wasser" at bounding box center [668, 163] width 121 height 14
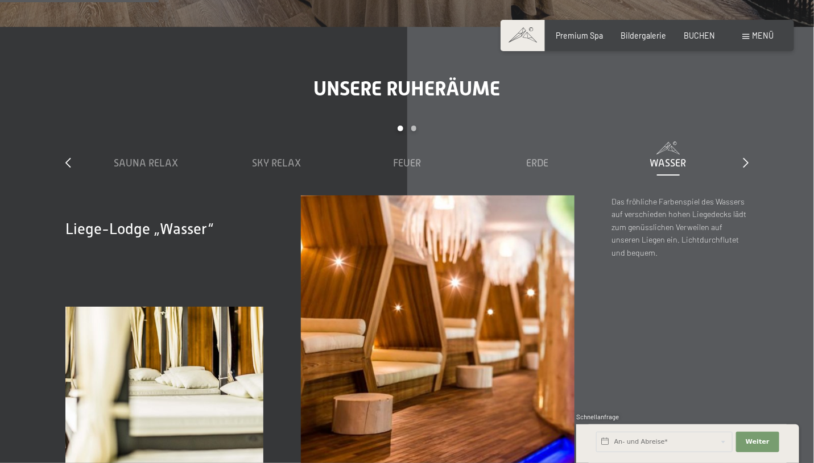
click at [742, 131] on div "slide 1 to 5 of 7 Sauna Relax Sky Relax Feuer Erde Wasser Luft Wolke 7" at bounding box center [406, 160] width 683 height 69
click at [742, 135] on div "slide 1 to 5 of 7 Sauna Relax Sky Relax Feuer Erde Wasser Luft Wolke 7" at bounding box center [406, 160] width 683 height 69
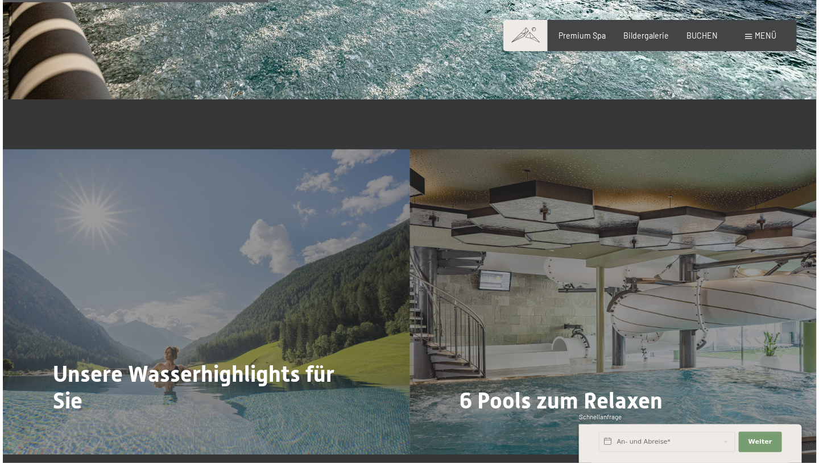
scroll to position [2333, 0]
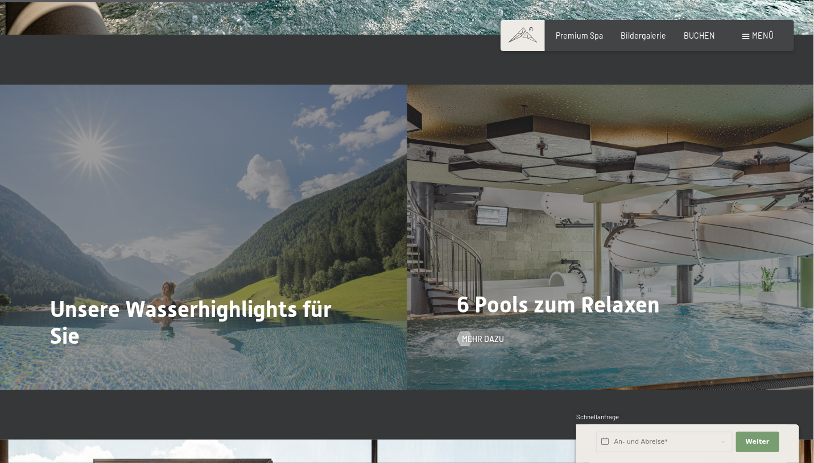
click at [571, 263] on div "6 Pools zum Relaxen Mehr dazu" at bounding box center [610, 237] width 407 height 305
click at [488, 334] on span "Mehr dazu" at bounding box center [494, 339] width 42 height 11
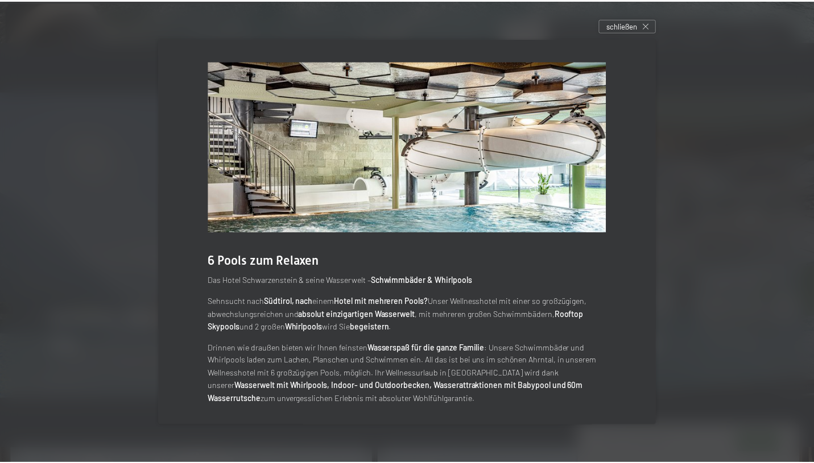
scroll to position [3, 0]
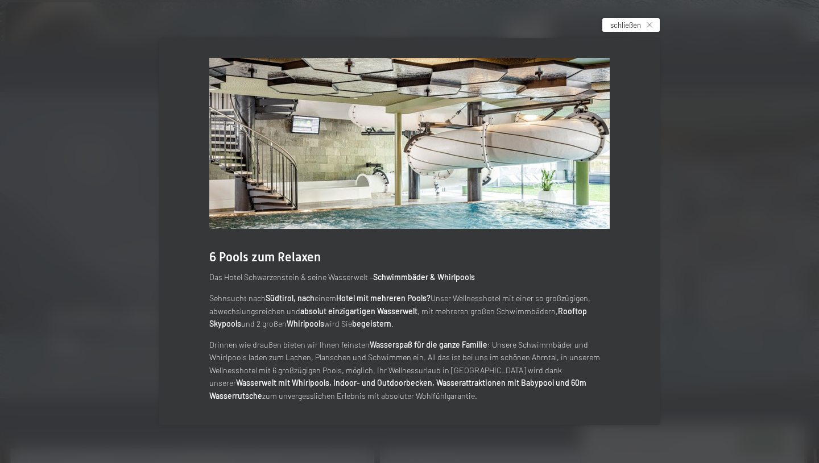
click at [622, 31] on div "schließen" at bounding box center [630, 25] width 57 height 14
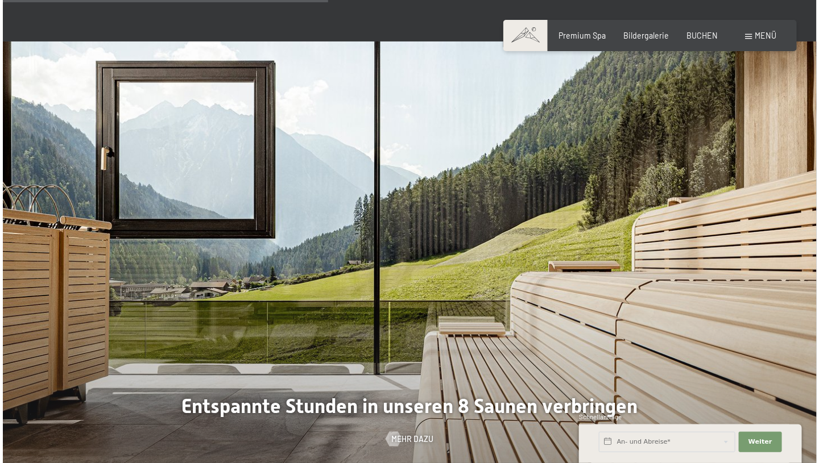
scroll to position [2914, 0]
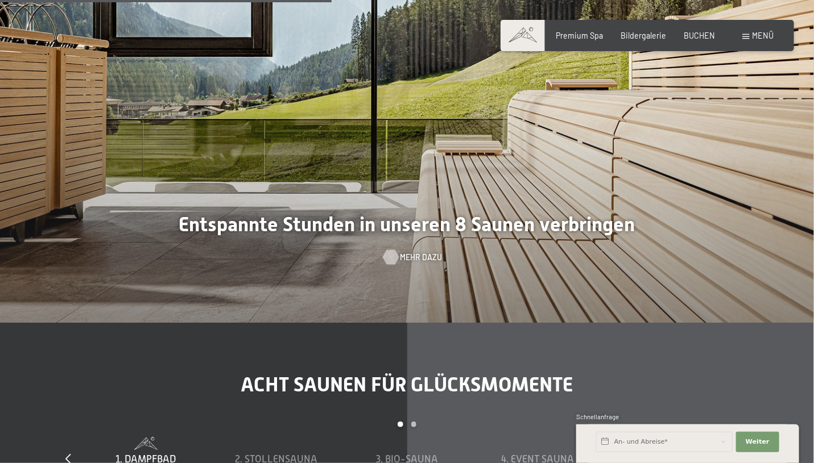
click at [395, 250] on div at bounding box center [391, 257] width 9 height 15
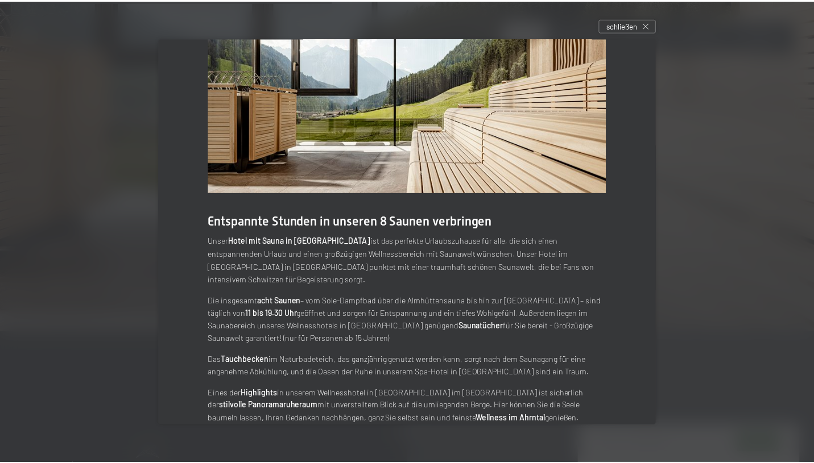
scroll to position [49, 0]
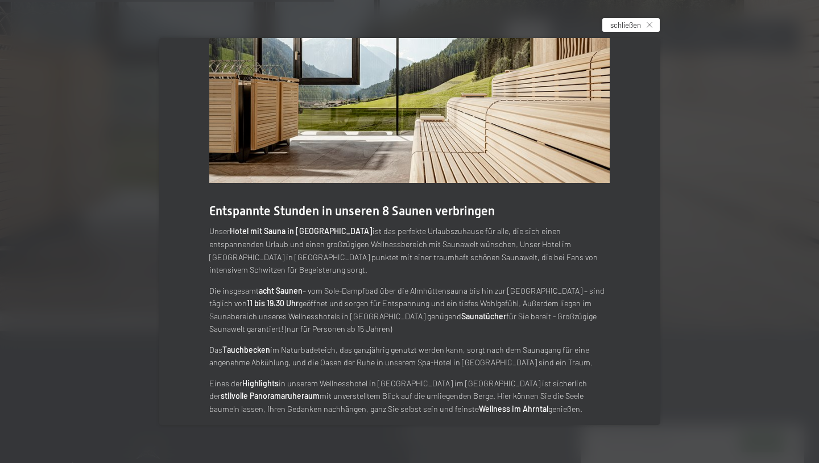
click at [645, 24] on div "schließen" at bounding box center [630, 25] width 57 height 14
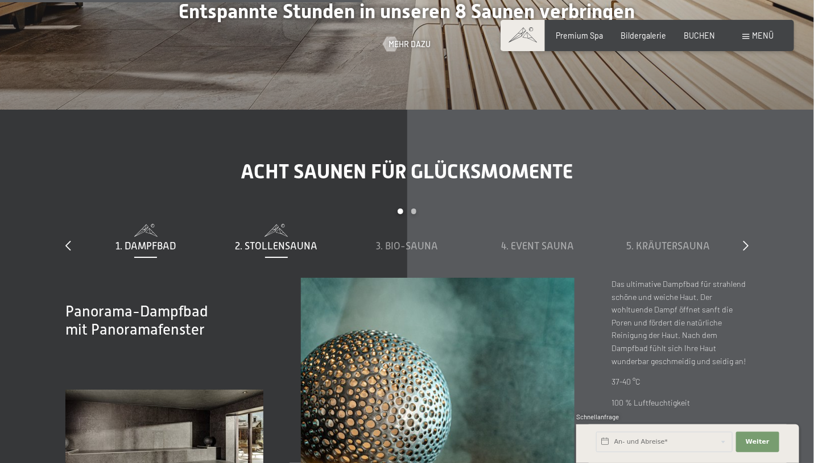
scroll to position [3196, 0]
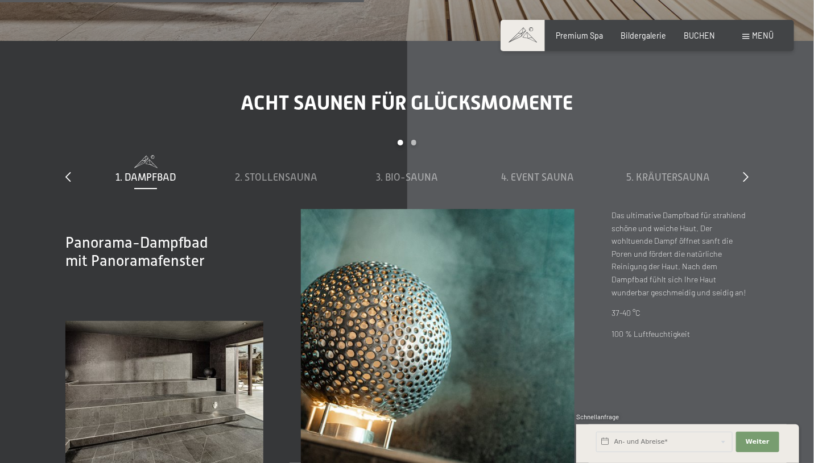
click at [297, 165] on div "1. Dampfbad 2. Stollensauna 3. Bio-Sauna 4. Event Sauna 5. Kräutersauna 6. Sky …" at bounding box center [406, 182] width 653 height 54
click at [297, 172] on span "2. Stollensauna" at bounding box center [276, 177] width 82 height 11
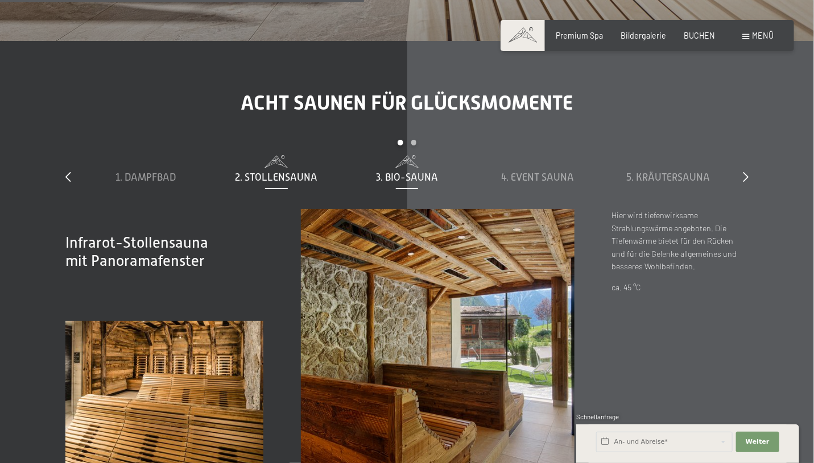
click at [391, 172] on span "3. Bio-Sauna" at bounding box center [407, 177] width 62 height 11
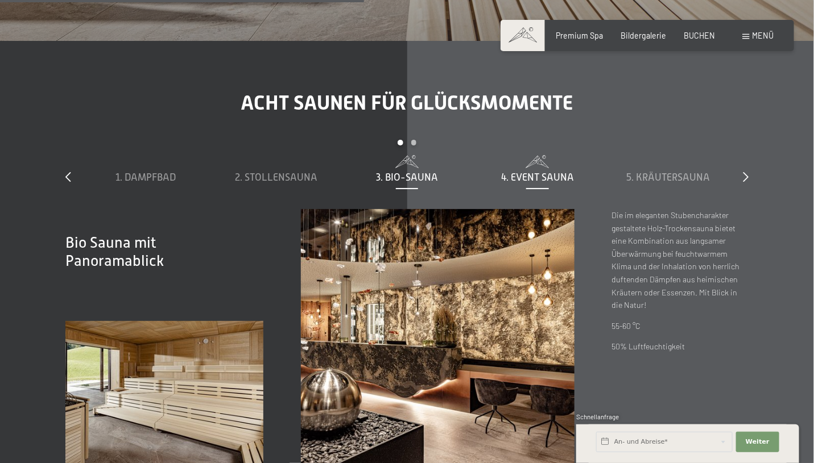
click at [544, 172] on span "4. Event Sauna" at bounding box center [537, 177] width 73 height 11
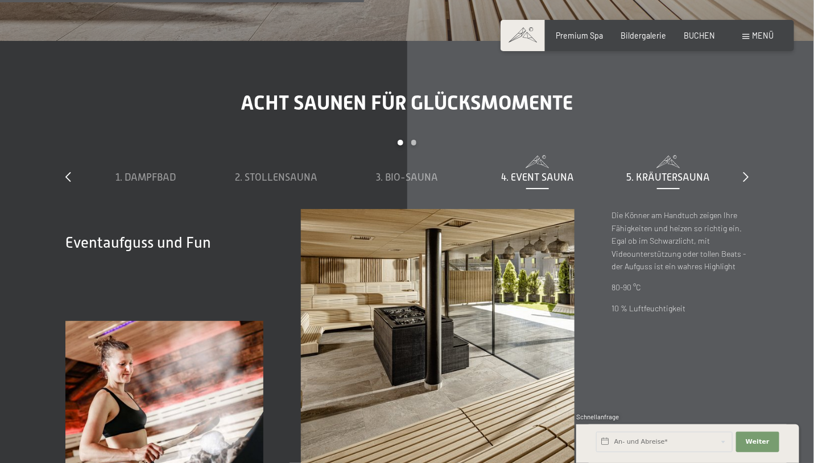
click at [666, 155] on span at bounding box center [668, 161] width 121 height 13
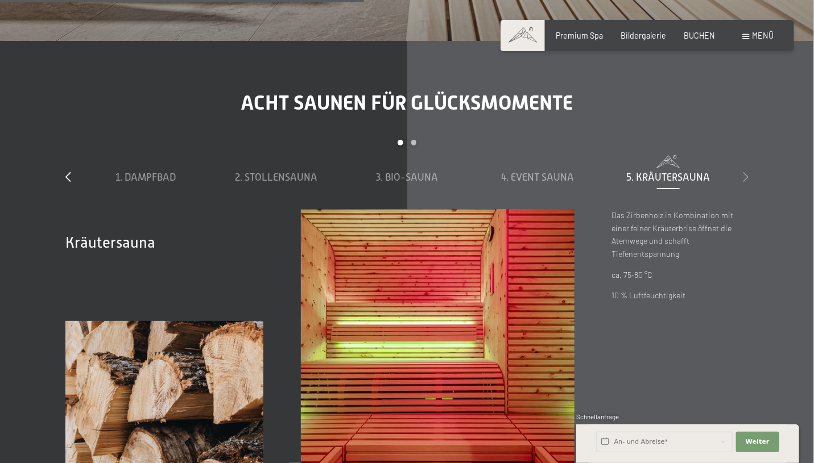
click at [744, 172] on icon at bounding box center [746, 177] width 6 height 10
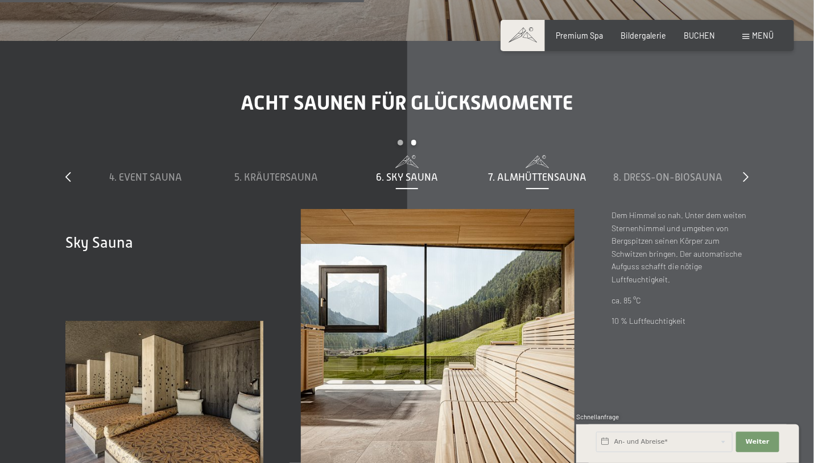
click at [576, 172] on span "7. Almhüttensauna" at bounding box center [537, 177] width 98 height 11
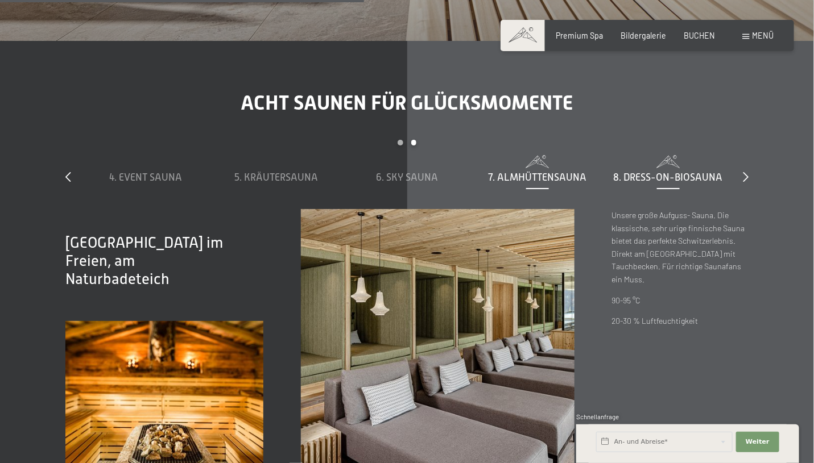
click at [652, 172] on span "8. Dress-on-Biosauna" at bounding box center [668, 177] width 109 height 11
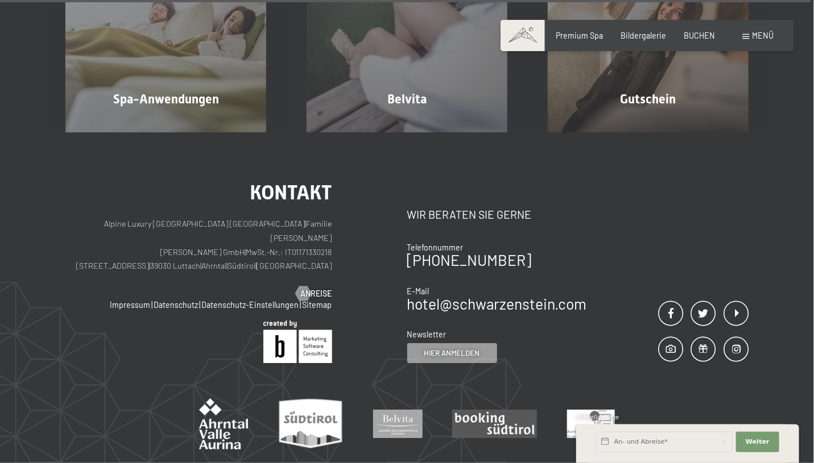
scroll to position [6207, 0]
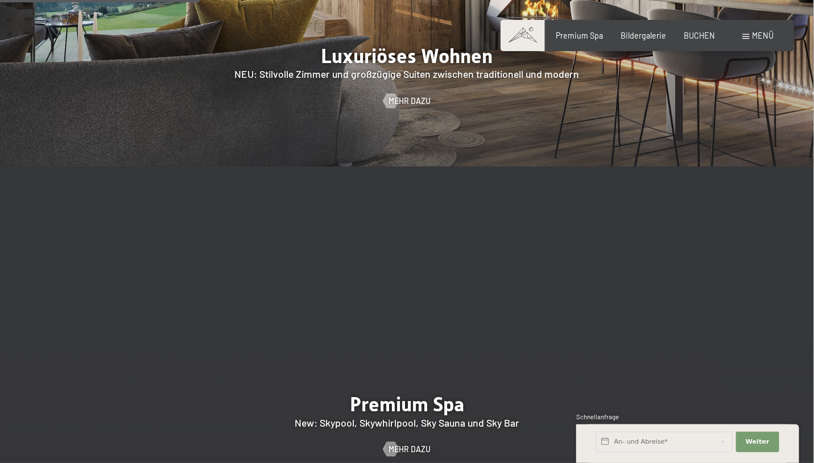
scroll to position [1381, 0]
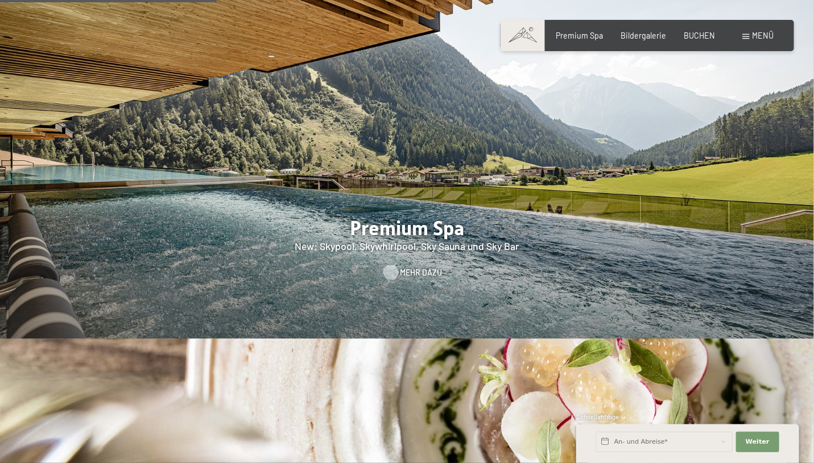
click at [387, 266] on div at bounding box center [391, 273] width 9 height 15
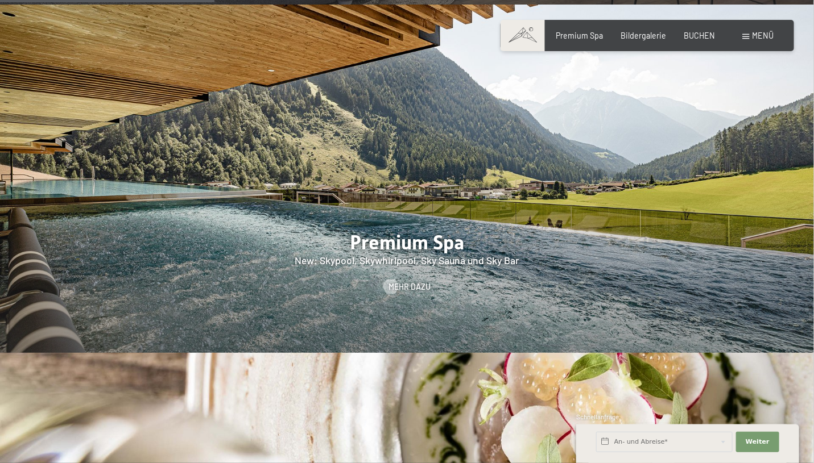
scroll to position [1370, 0]
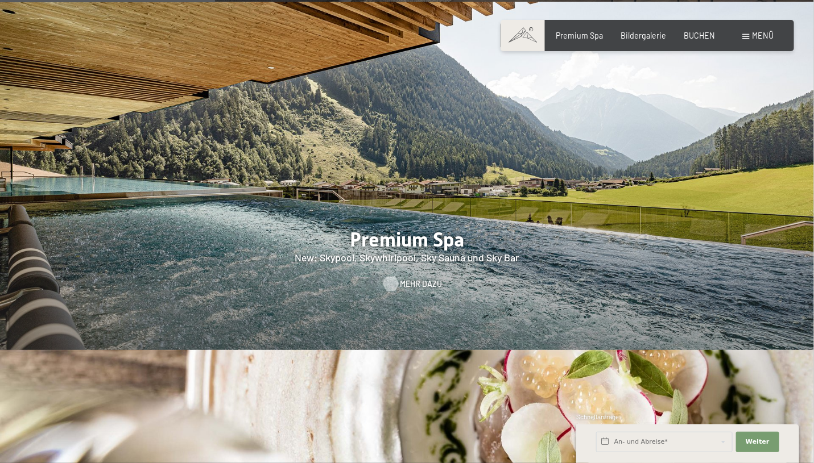
drag, startPoint x: 412, startPoint y: 256, endPoint x: 412, endPoint y: 244, distance: 11.9
click at [412, 253] on div "Premium Spa New: Skypool, Skywhirlpool, Sky Sauna und Sky Bar Mehr dazu" at bounding box center [407, 176] width 814 height 349
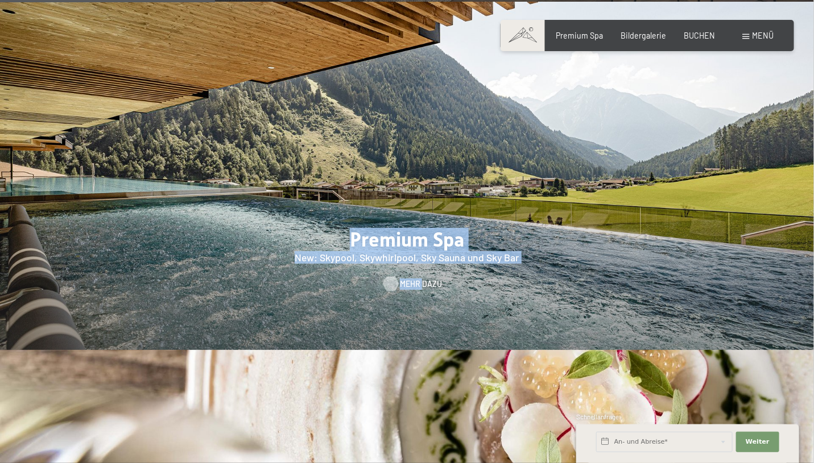
click at [412, 279] on span "Mehr dazu" at bounding box center [421, 284] width 42 height 11
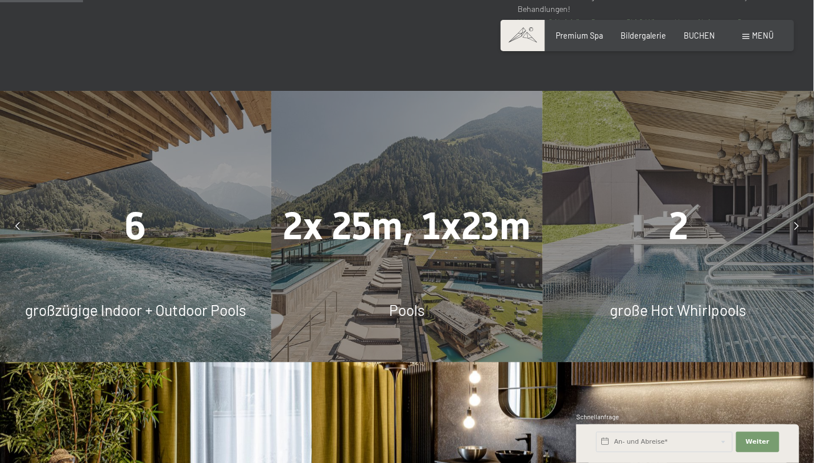
scroll to position [729, 0]
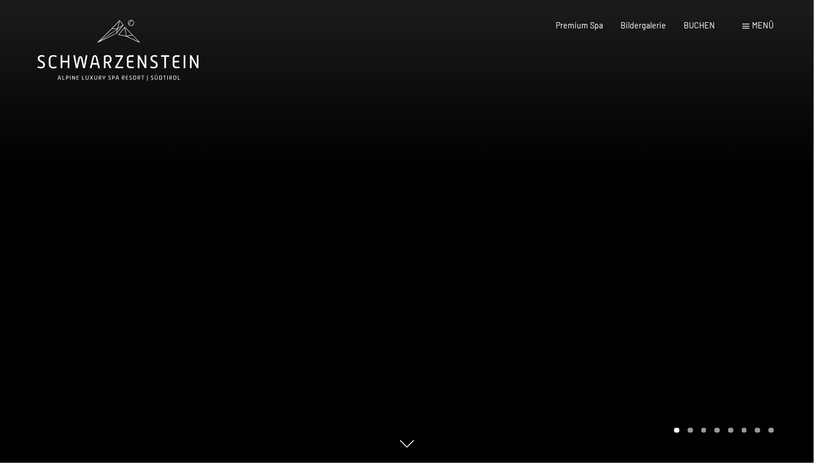
click at [768, 23] on span "Menü" at bounding box center [763, 25] width 22 height 10
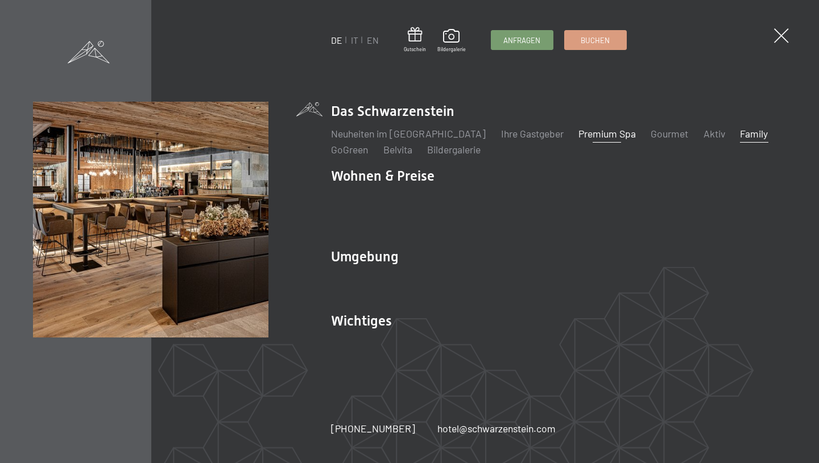
click at [740, 140] on link "Family" at bounding box center [754, 133] width 28 height 13
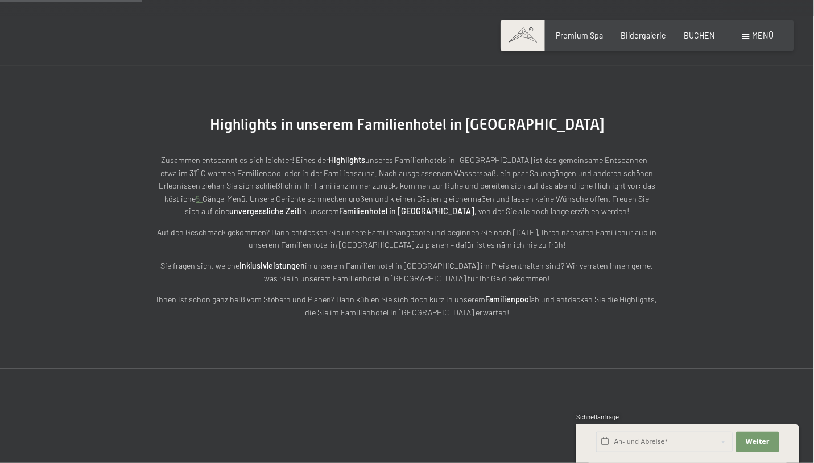
scroll to position [1290, 0]
